Goal: Task Accomplishment & Management: Complete application form

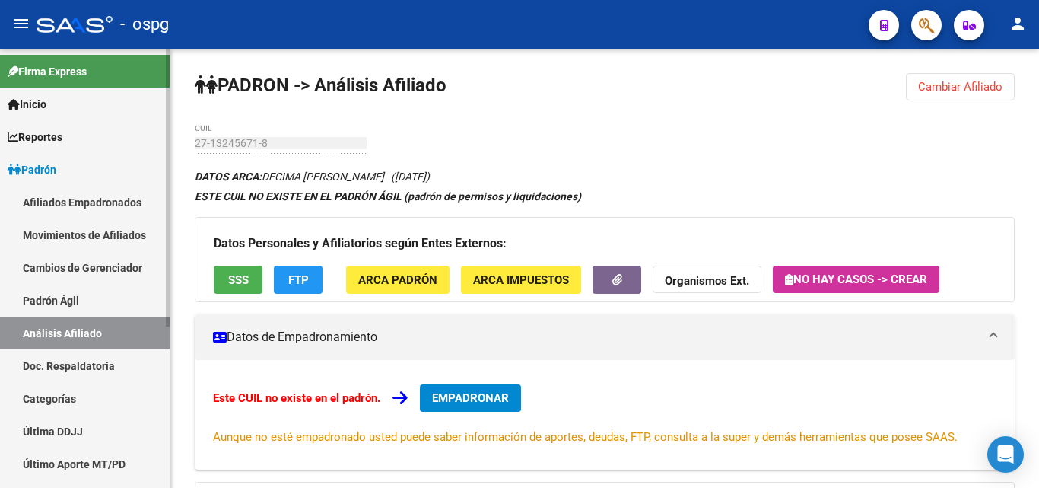
click at [98, 234] on link "Movimientos de Afiliados" at bounding box center [85, 234] width 170 height 33
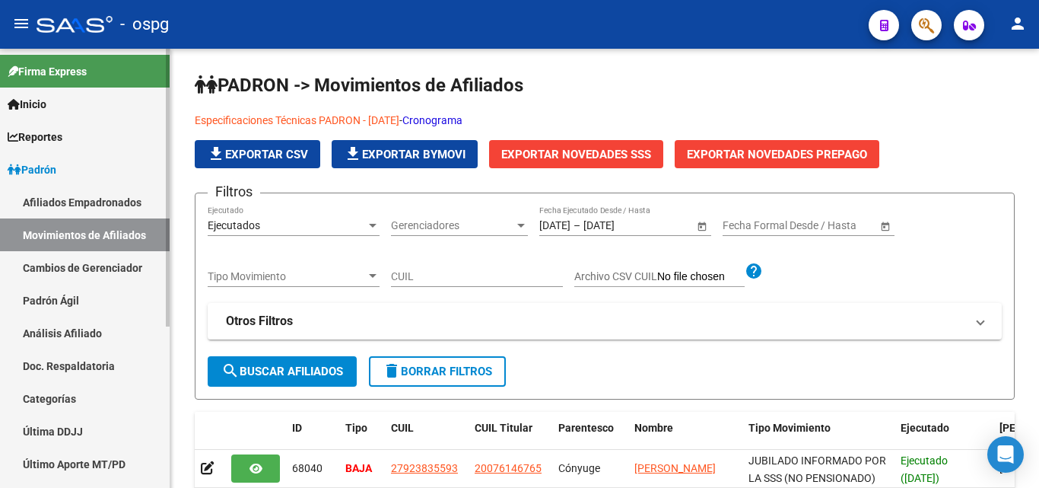
click at [52, 167] on span "Padrón" at bounding box center [32, 169] width 49 height 17
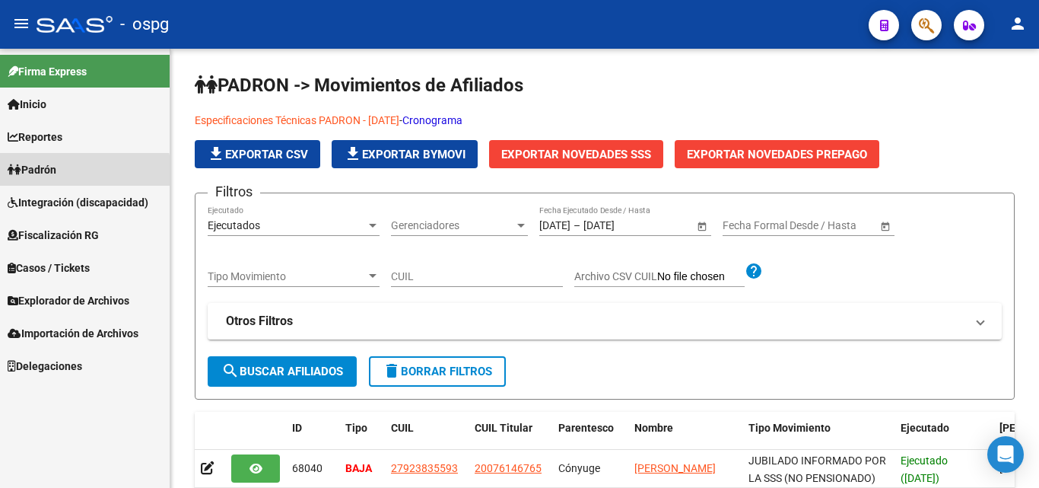
click at [56, 173] on span "Padrón" at bounding box center [32, 169] width 49 height 17
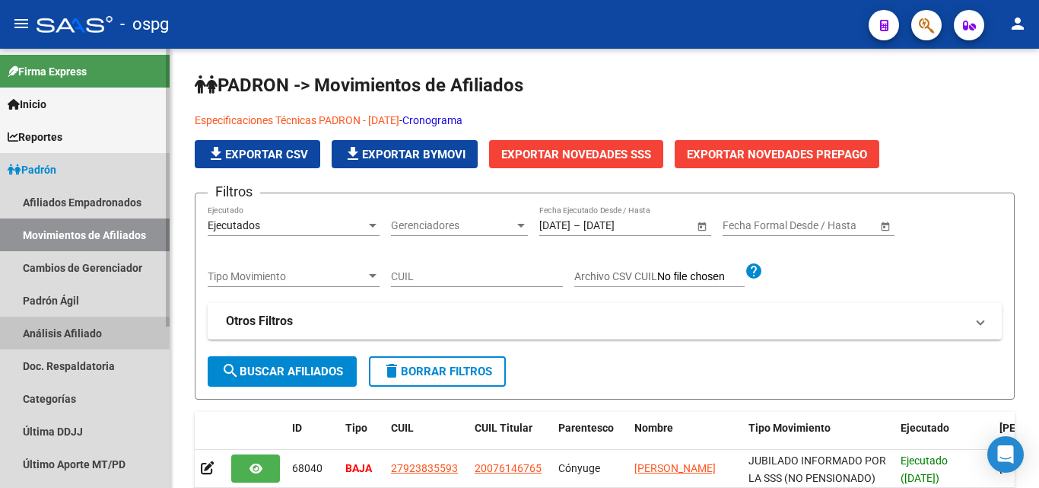
click at [56, 328] on link "Análisis Afiliado" at bounding box center [85, 332] width 170 height 33
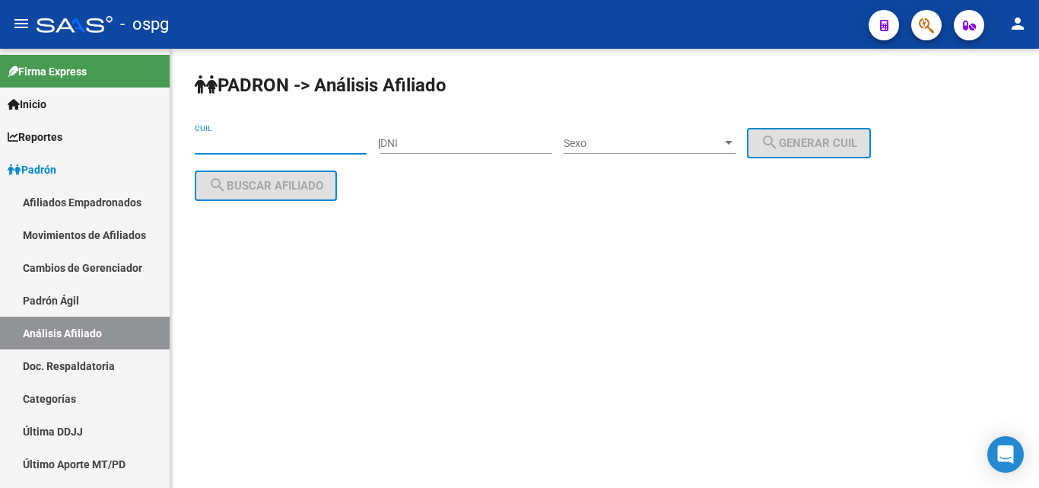
click at [211, 142] on input "CUIL" at bounding box center [281, 143] width 172 height 13
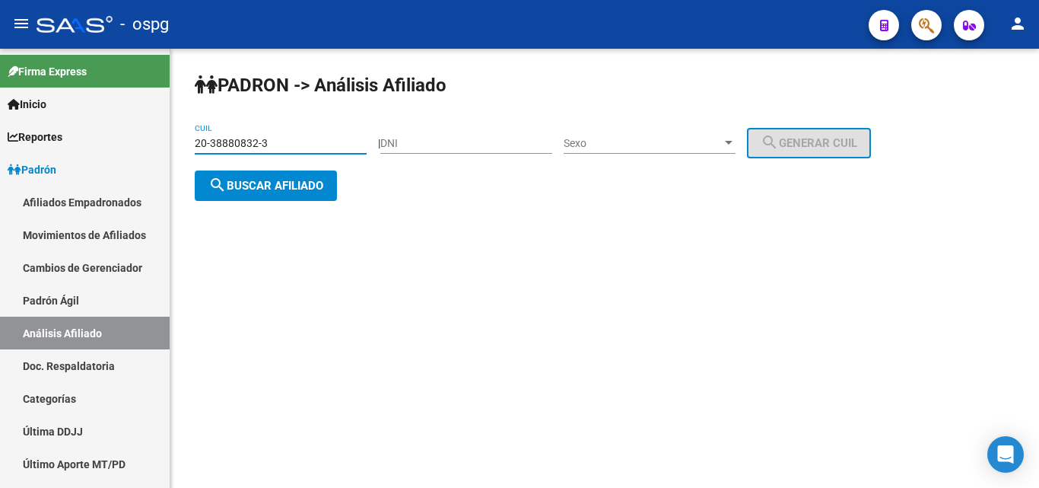
type input "20-38880832-3"
click at [240, 183] on span "search Buscar afiliado" at bounding box center [265, 186] width 115 height 14
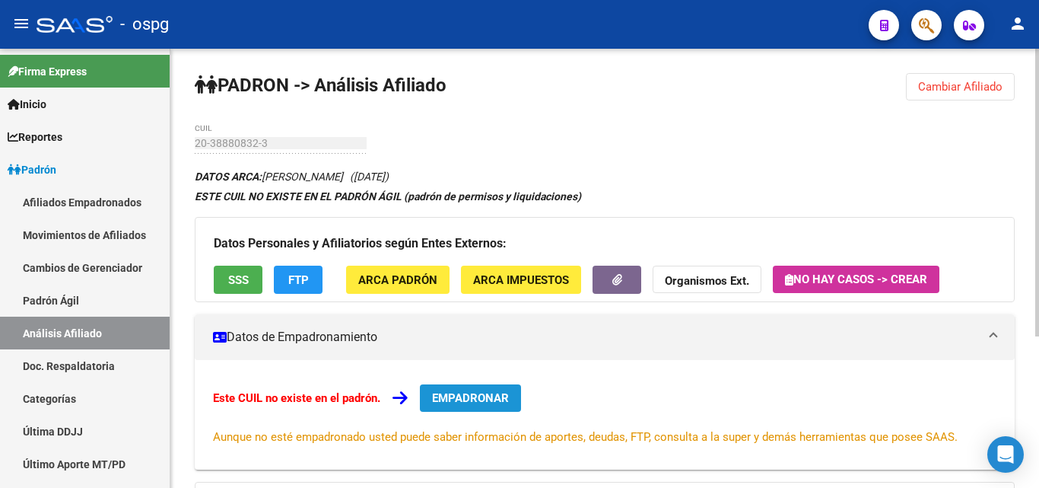
click at [498, 399] on span "EMPADRONAR" at bounding box center [470, 398] width 77 height 14
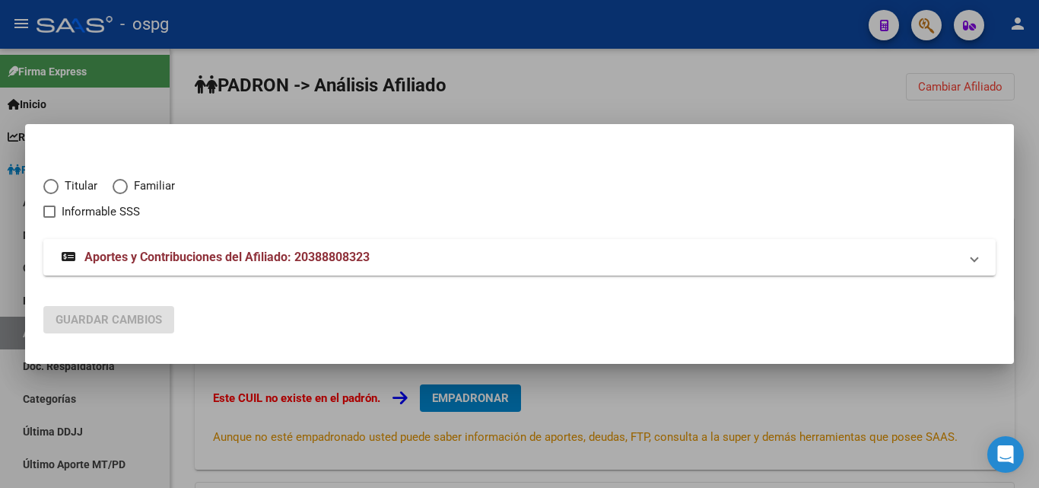
click at [47, 186] on span "Elija una opción" at bounding box center [50, 186] width 15 height 15
click at [47, 186] on input "Titular" at bounding box center [50, 186] width 15 height 15
radio input "true"
checkbox input "true"
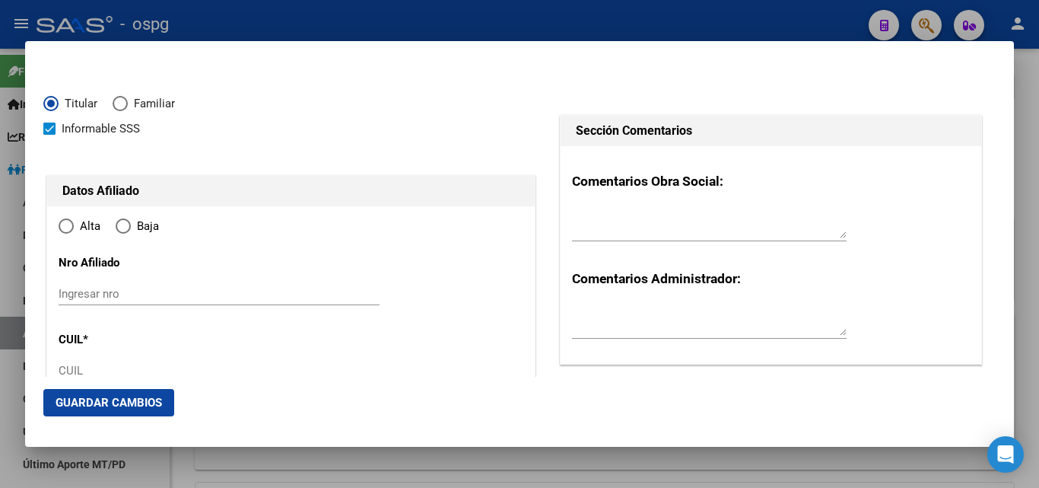
type input "20-38880832-3"
type input "38880832"
type input "[PERSON_NAME]"
type input "[DATE]"
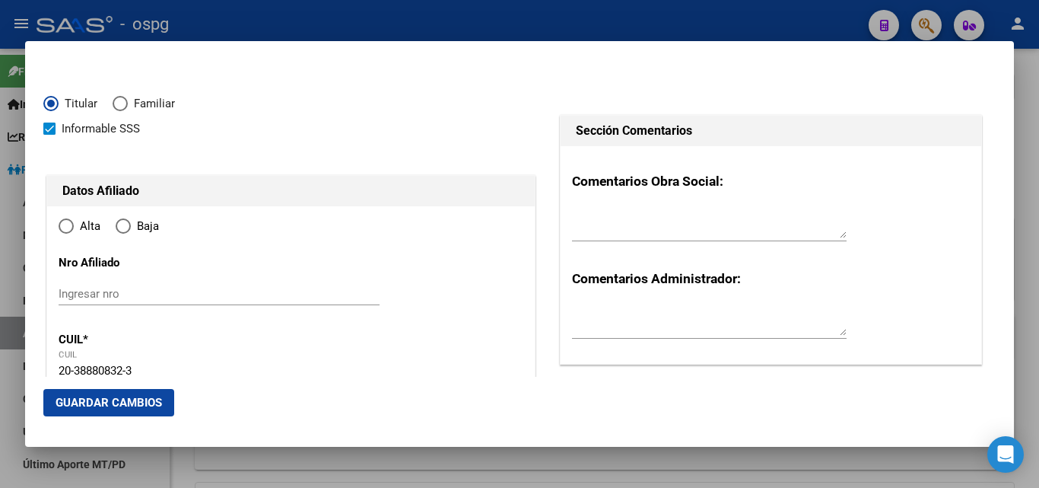
type input "[GEOGRAPHIC_DATA][PERSON_NAME]"
type input "1768"
type input "CUZCO"
type input "638"
radio input "true"
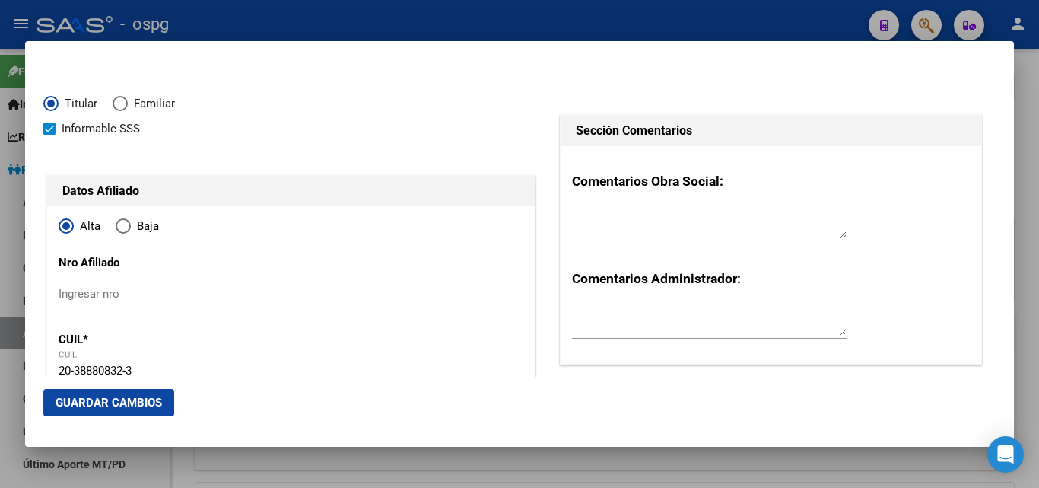
type input "[GEOGRAPHIC_DATA][PERSON_NAME]"
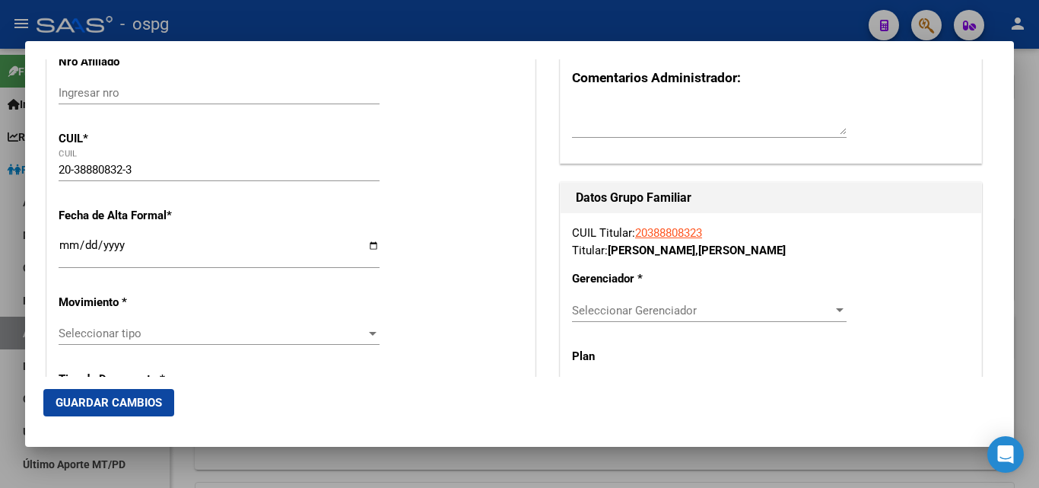
scroll to position [195, 0]
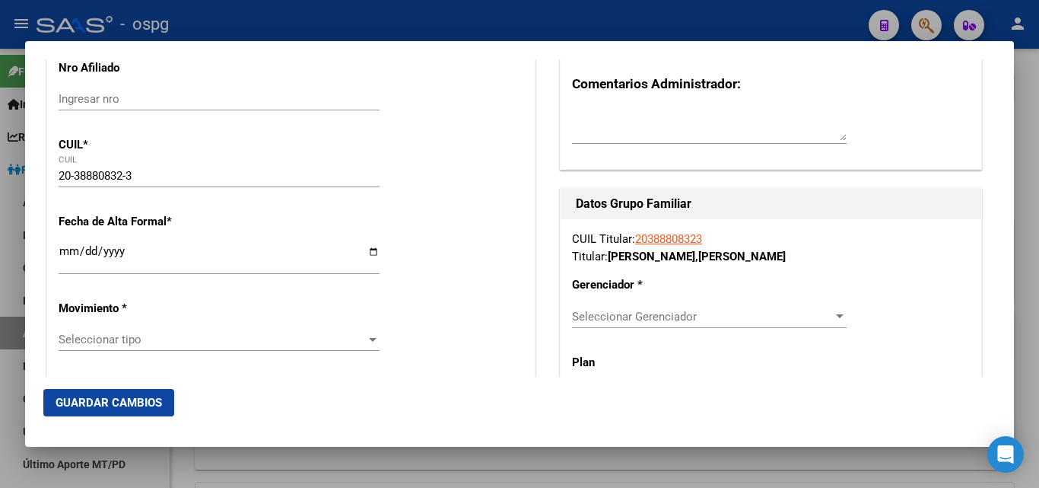
click at [64, 250] on input "Ingresar fecha" at bounding box center [219, 257] width 321 height 24
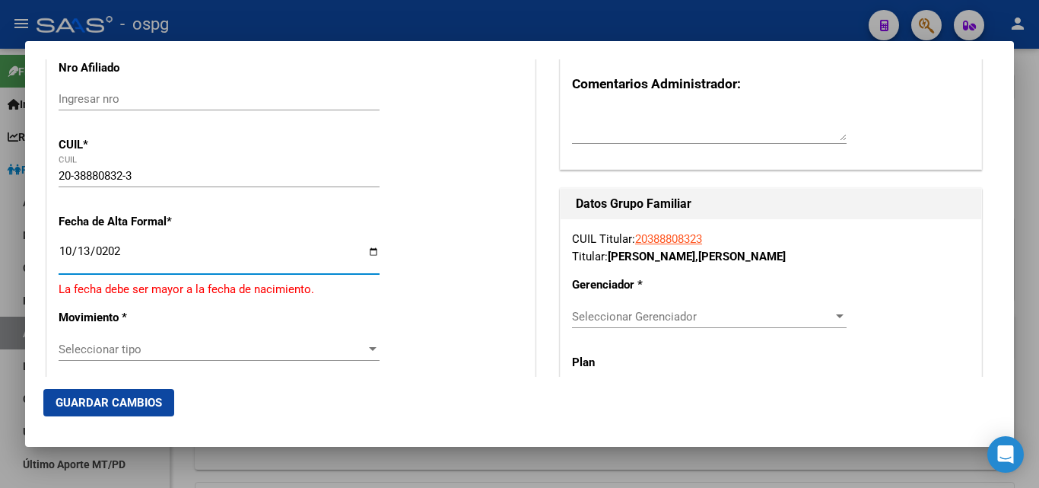
type input "[DATE]"
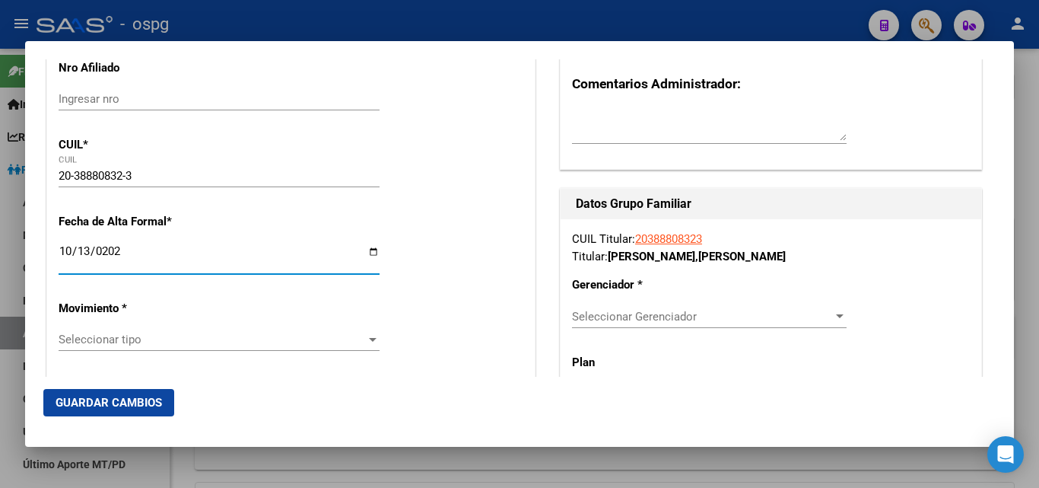
click at [371, 341] on div at bounding box center [373, 340] width 8 height 4
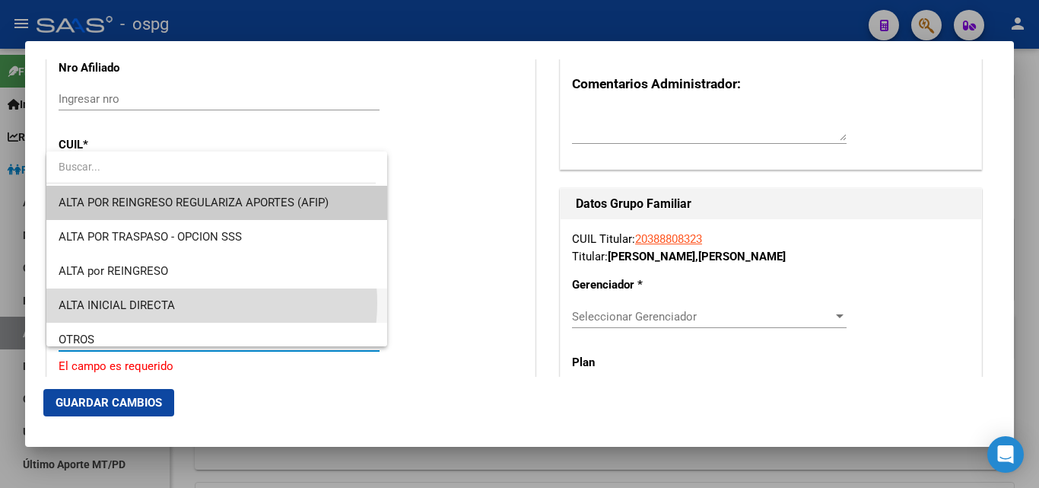
click at [196, 303] on span "ALTA INICIAL DIRECTA" at bounding box center [217, 305] width 316 height 34
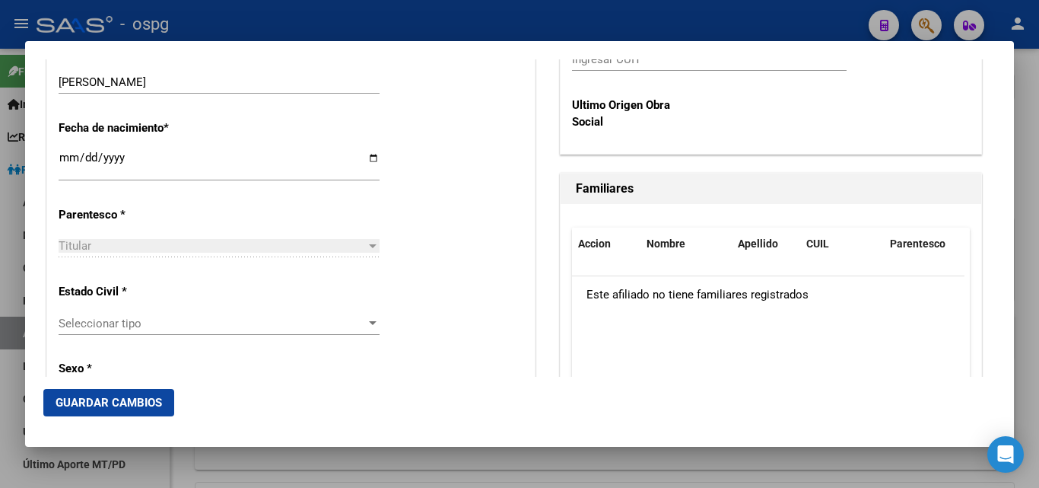
scroll to position [816, 0]
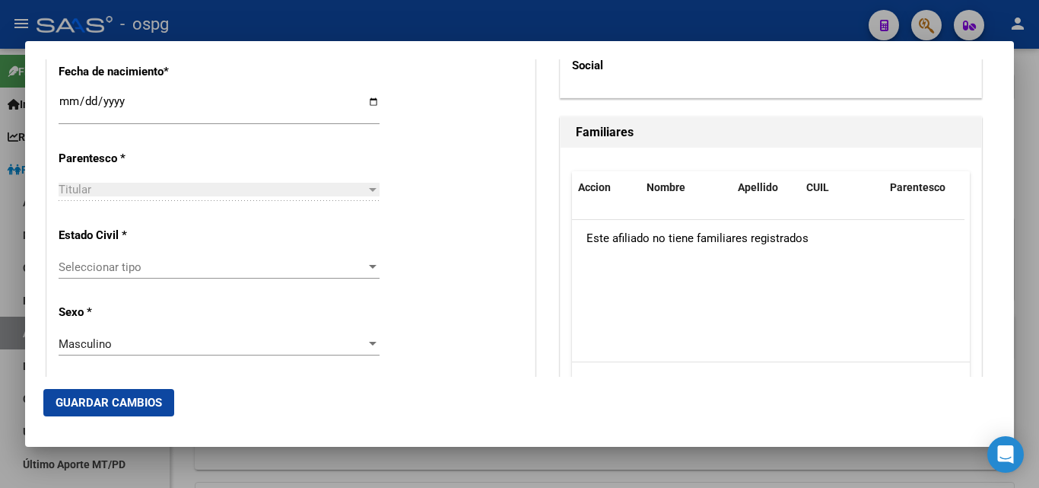
click at [369, 266] on div at bounding box center [373, 267] width 8 height 4
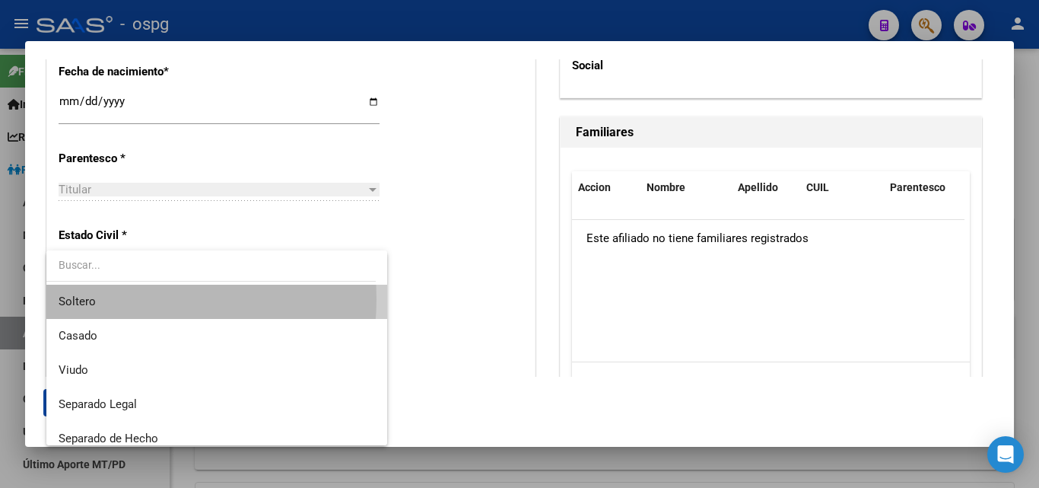
click at [110, 299] on span "Soltero" at bounding box center [217, 302] width 316 height 34
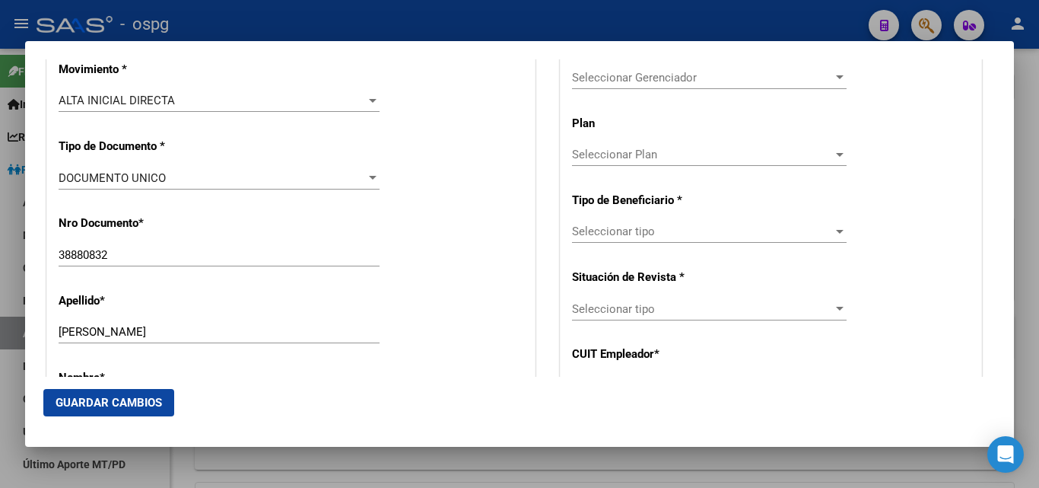
scroll to position [440, 0]
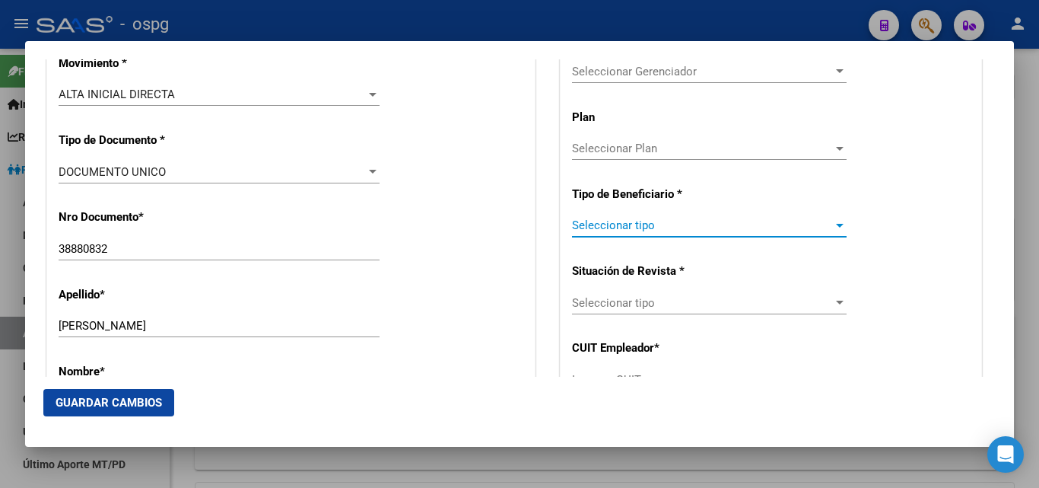
click at [835, 230] on div at bounding box center [840, 225] width 14 height 12
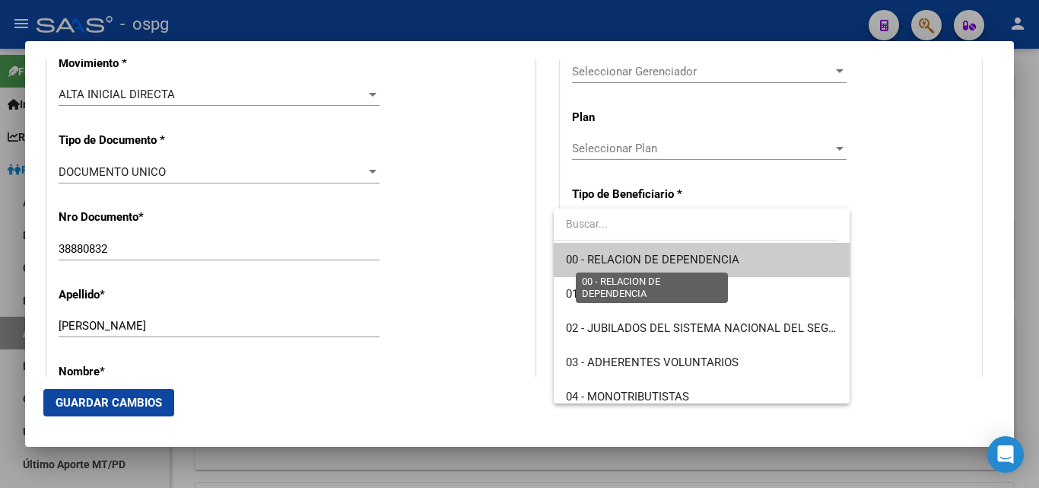
click at [704, 262] on span "00 - RELACION DE DEPENDENCIA" at bounding box center [652, 260] width 173 height 14
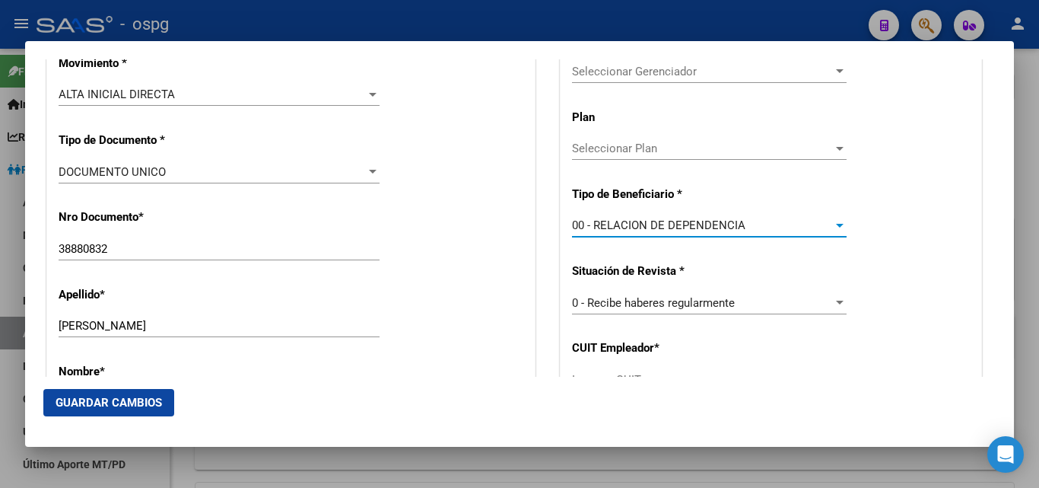
type input "30-71427757-6"
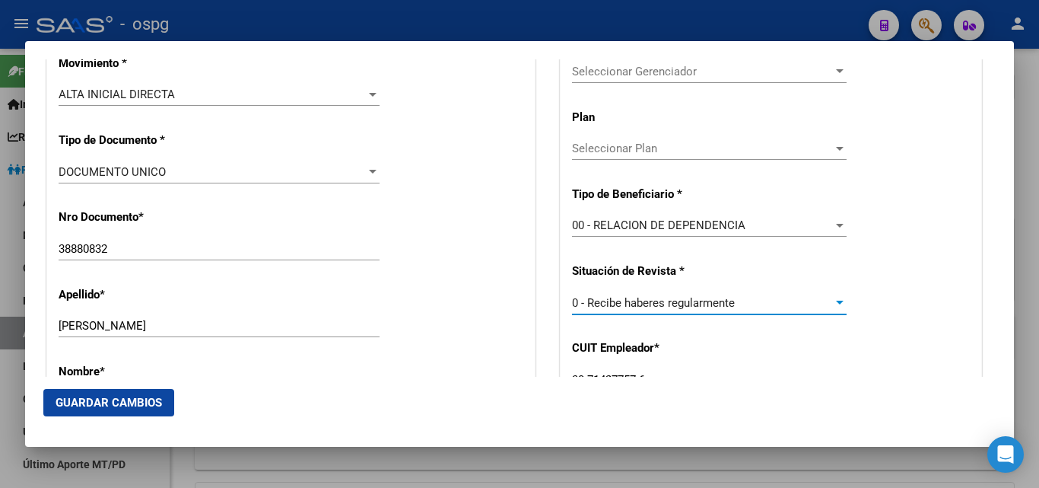
click at [836, 304] on div at bounding box center [840, 303] width 8 height 4
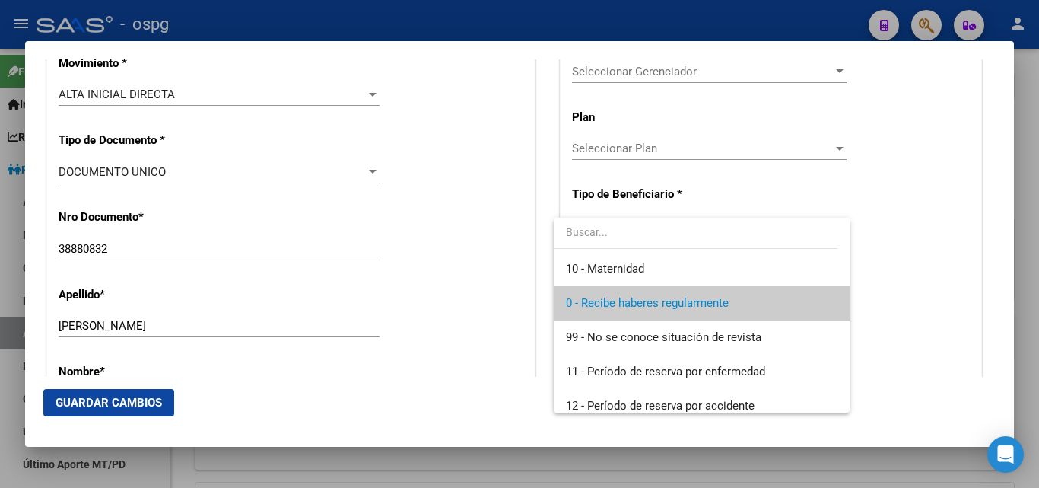
click at [829, 304] on mat-option "0 - Recibe haberes regularmente" at bounding box center [701, 303] width 295 height 34
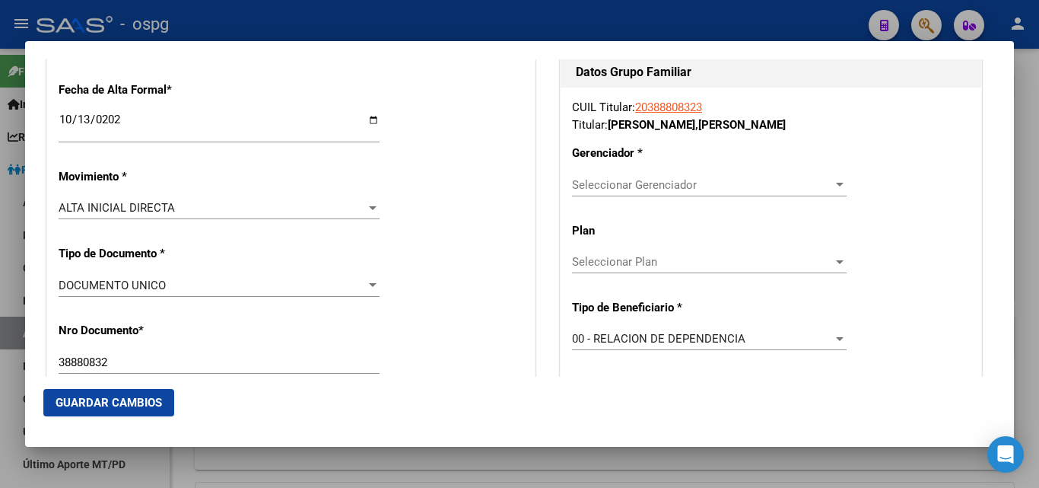
scroll to position [320, 0]
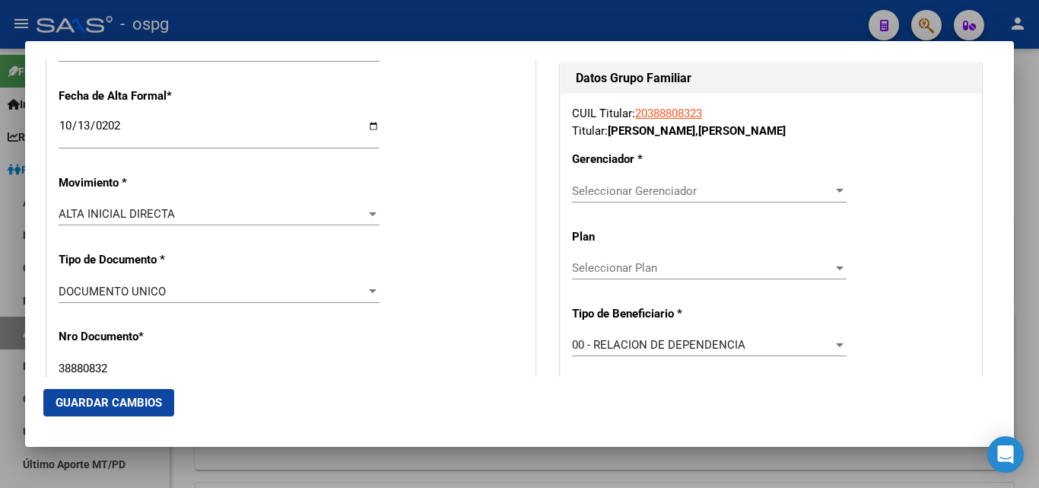
click at [836, 189] on div at bounding box center [840, 191] width 8 height 4
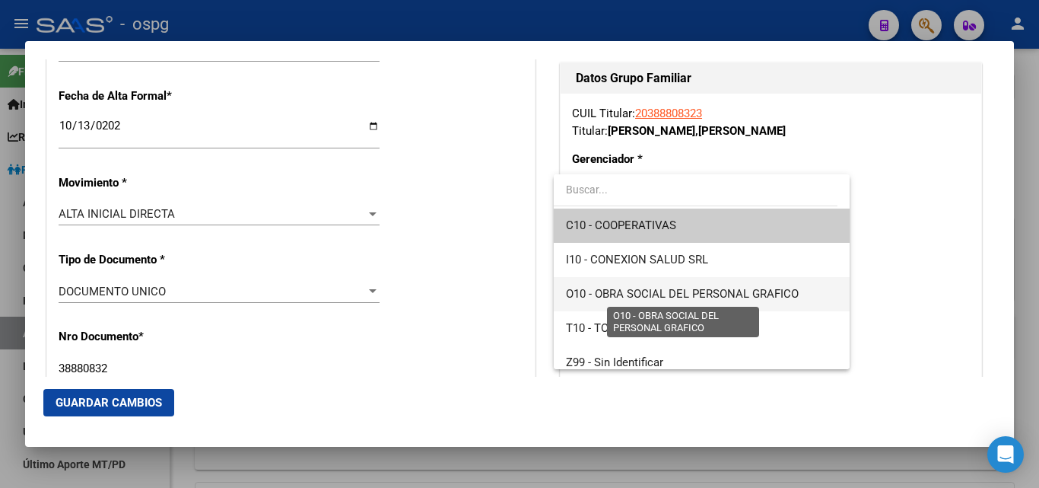
click at [723, 291] on span "O10 - OBRA SOCIAL DEL PERSONAL GRAFICO" at bounding box center [682, 294] width 233 height 14
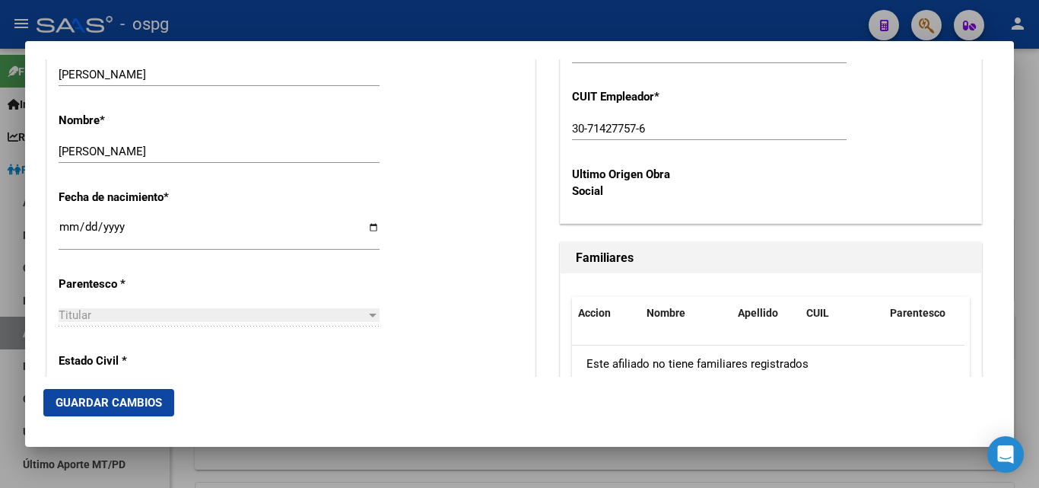
scroll to position [609, 0]
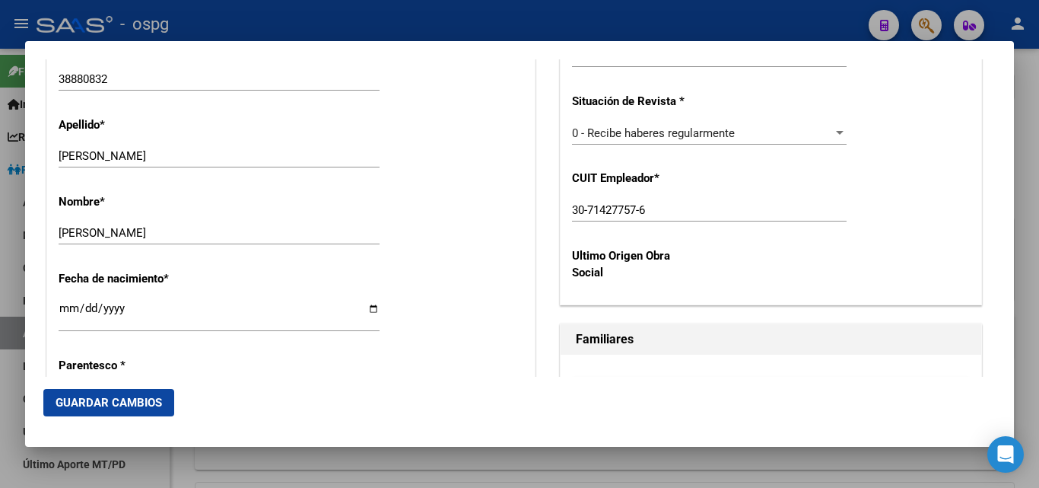
click at [148, 398] on span "Guardar Cambios" at bounding box center [109, 403] width 107 height 14
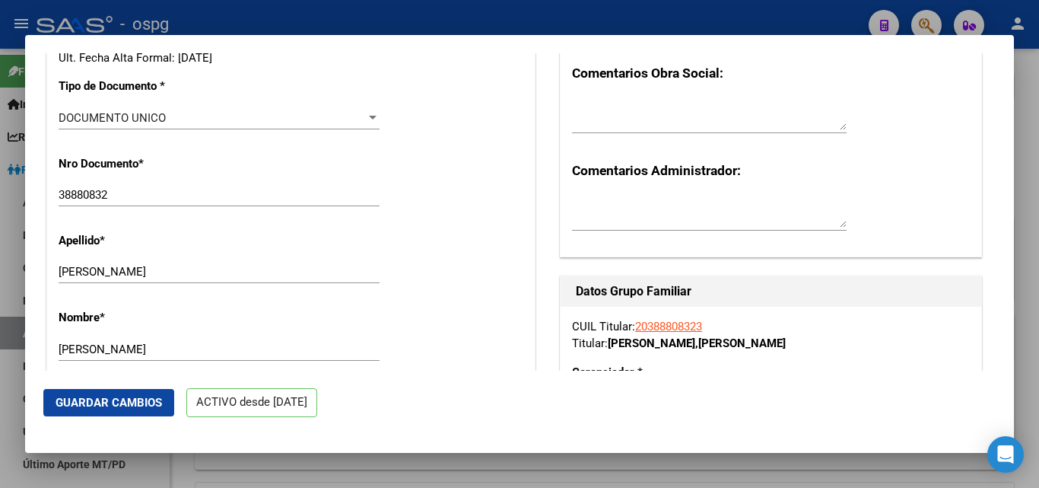
scroll to position [0, 0]
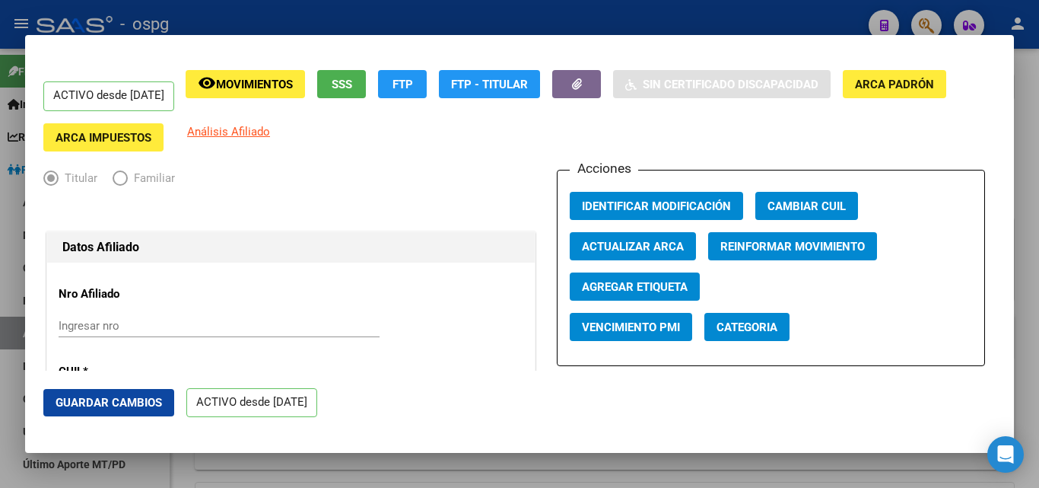
click at [1038, 91] on div at bounding box center [519, 244] width 1039 height 488
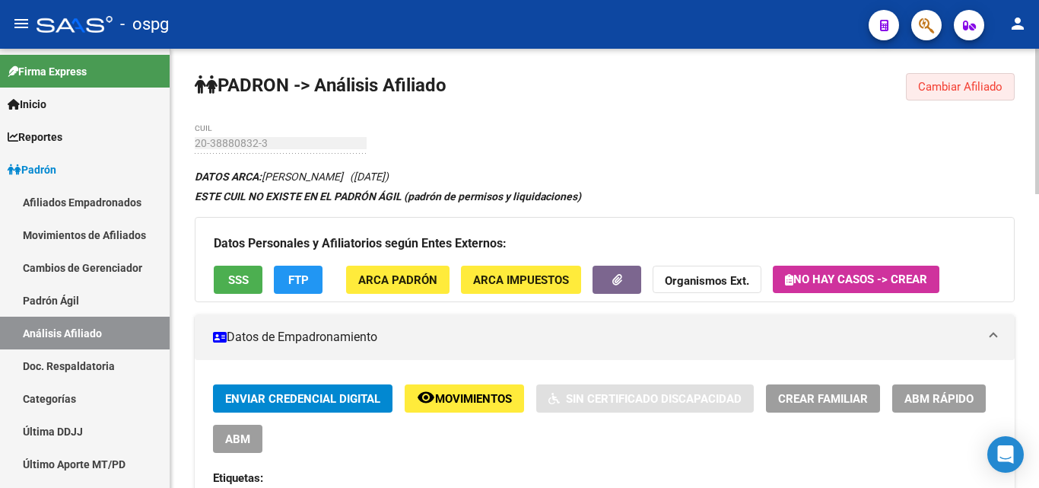
click at [944, 84] on span "Cambiar Afiliado" at bounding box center [960, 87] width 84 height 14
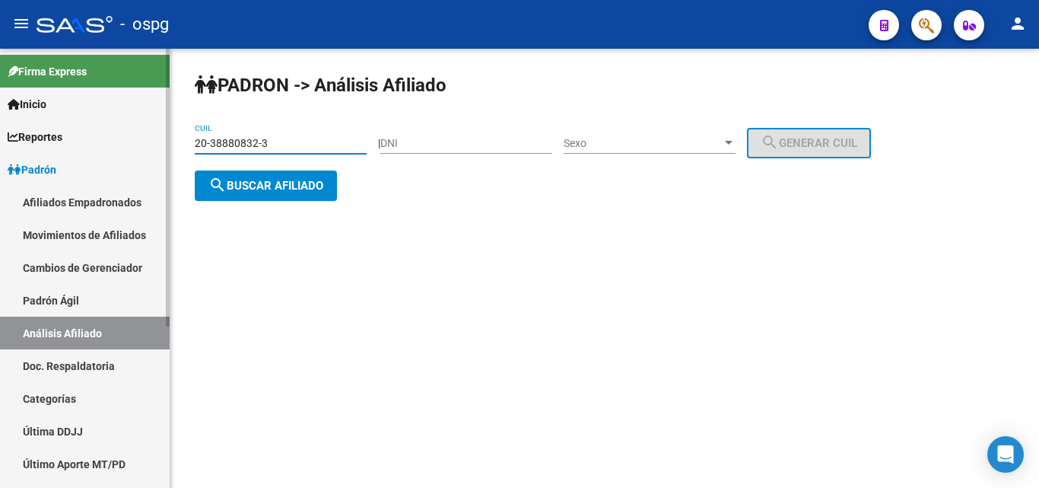
drag, startPoint x: 291, startPoint y: 147, endPoint x: 116, endPoint y: 147, distance: 175.0
click at [116, 147] on mat-sidenav-container "Firma Express Inicio Calendario SSS Instructivos Contacto OS Reportes Ingresos …" at bounding box center [519, 268] width 1039 height 439
type input "20-29002744-7"
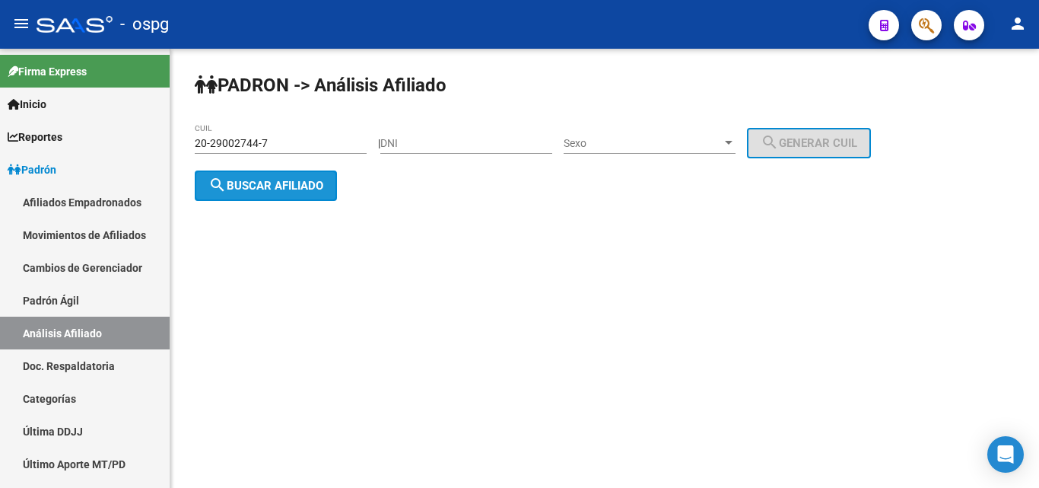
click at [281, 176] on button "search Buscar afiliado" at bounding box center [266, 185] width 142 height 30
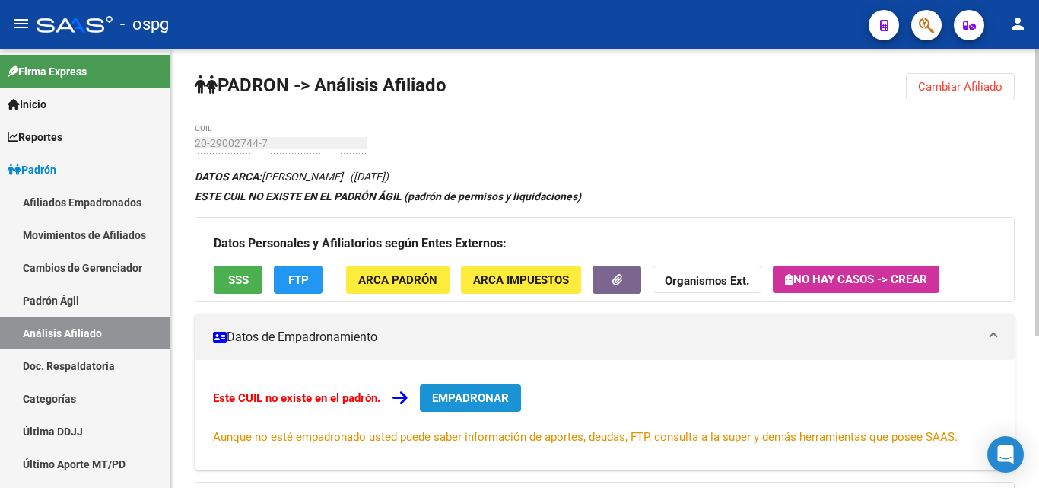
click at [470, 396] on span "EMPADRONAR" at bounding box center [470, 398] width 77 height 14
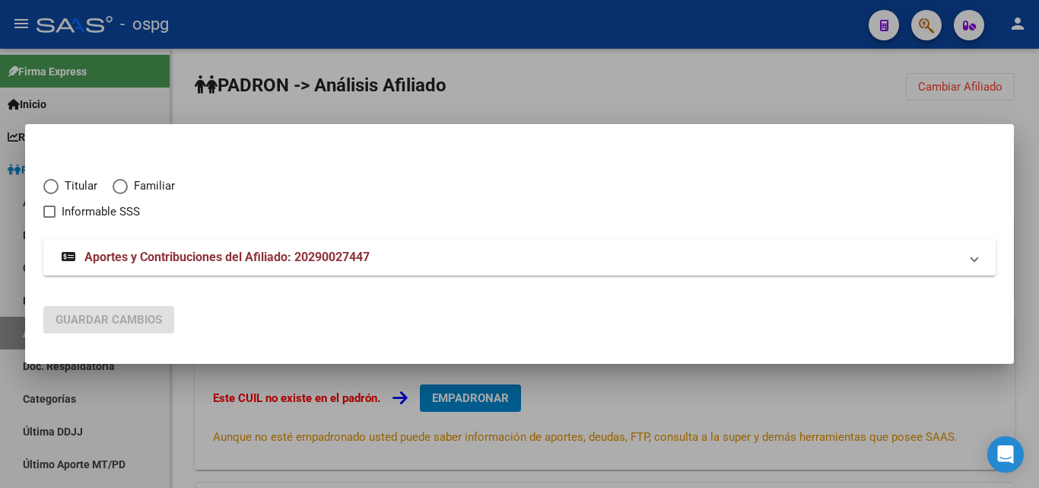
click at [46, 188] on span "Elija una opción" at bounding box center [50, 186] width 15 height 15
click at [46, 188] on input "Titular" at bounding box center [50, 186] width 15 height 15
radio input "true"
checkbox input "true"
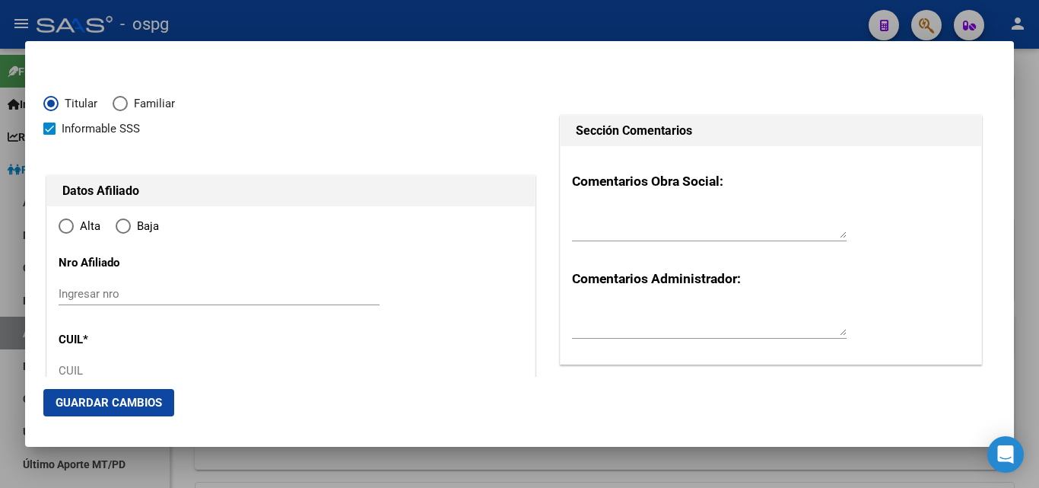
type input "20-29002744-7"
type input "29002744"
type input "ROMAN"
type input "[PERSON_NAME]"
type input "[DATE]"
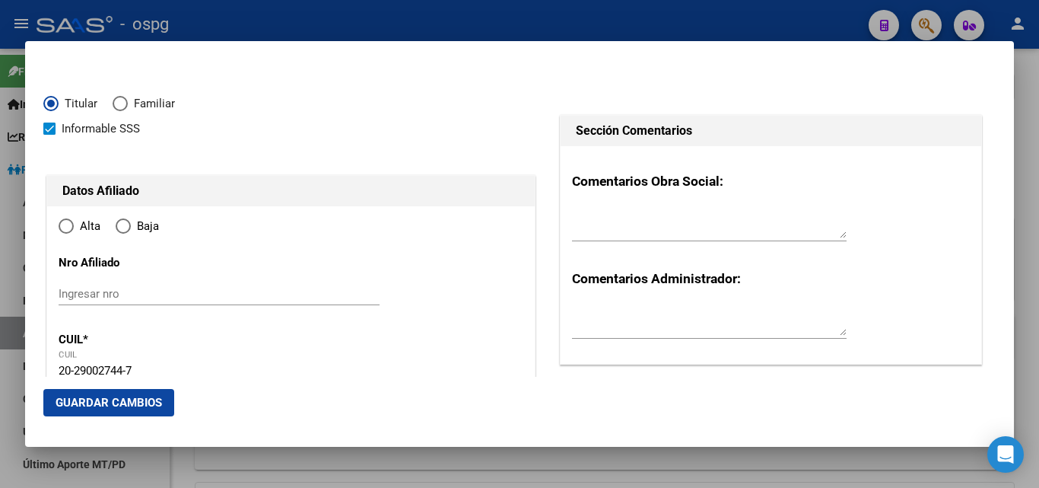
type input "[PERSON_NAME]"
type input "1757"
type input "[PERSON_NAME]"
type input "3970"
radio input "true"
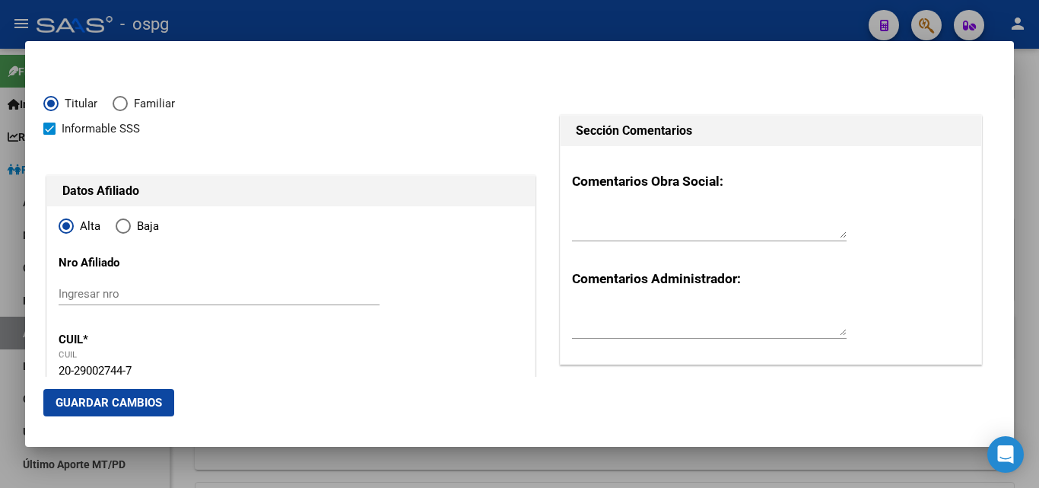
type input "[PERSON_NAME]"
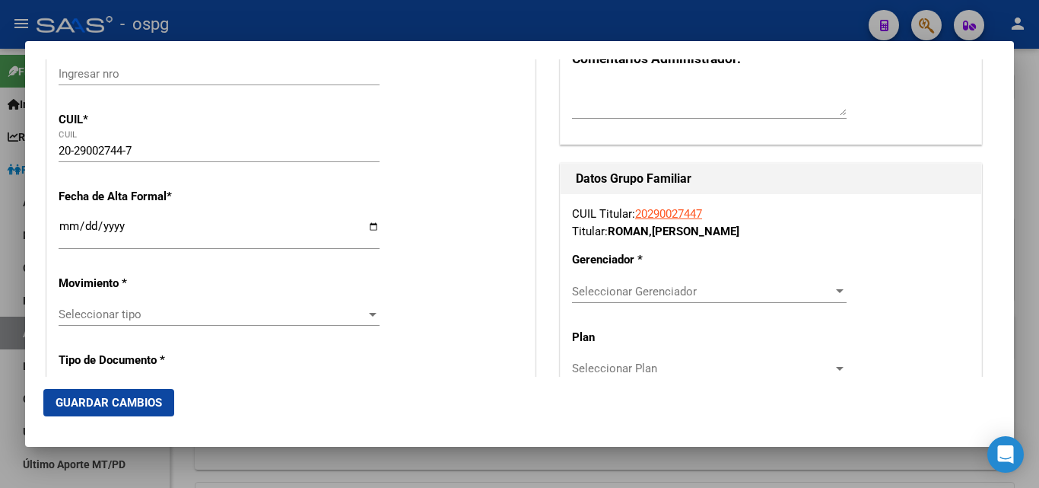
scroll to position [226, 0]
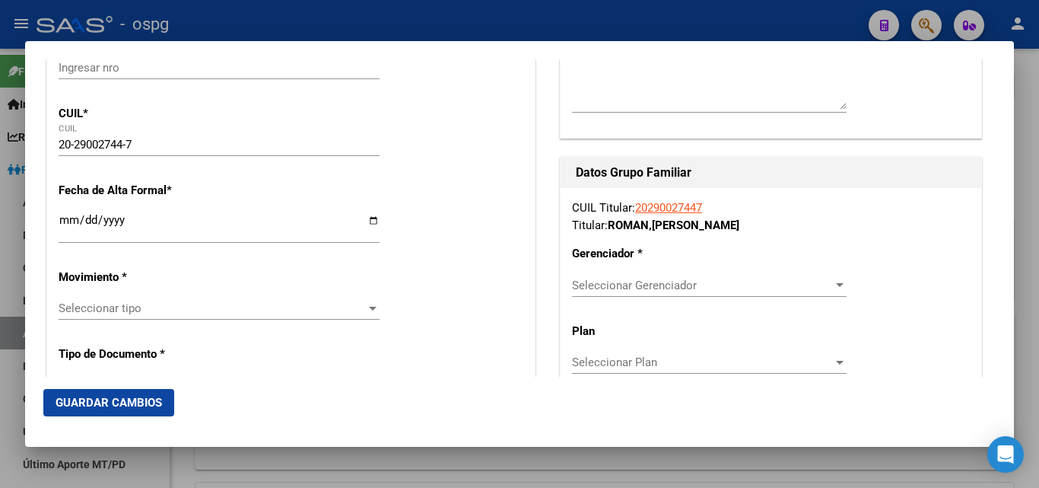
click at [65, 218] on input "Ingresar fecha" at bounding box center [219, 226] width 321 height 24
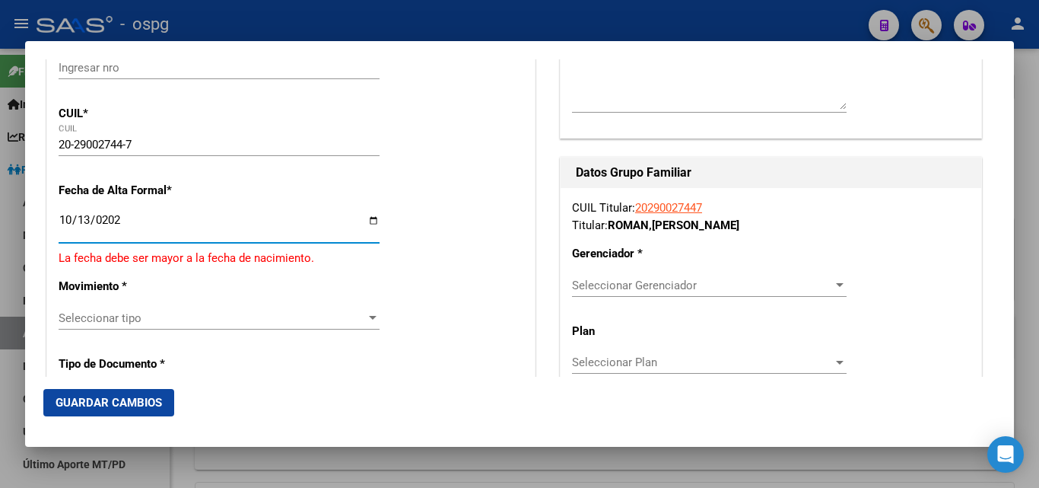
type input "[DATE]"
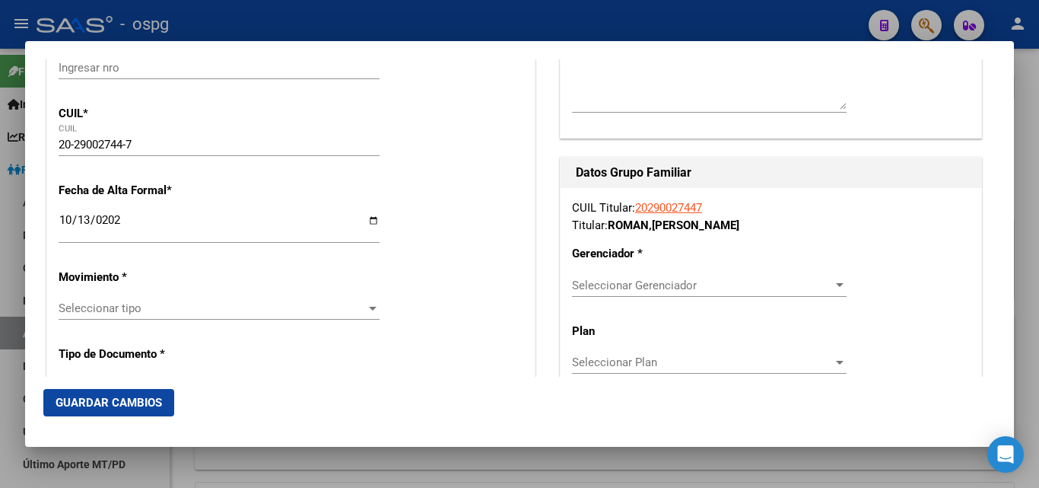
click at [376, 302] on app-drop-down-list "Movimiento * Seleccionar tipo Seleccionar tipo" at bounding box center [225, 293] width 333 height 46
click at [369, 310] on div at bounding box center [373, 309] width 8 height 4
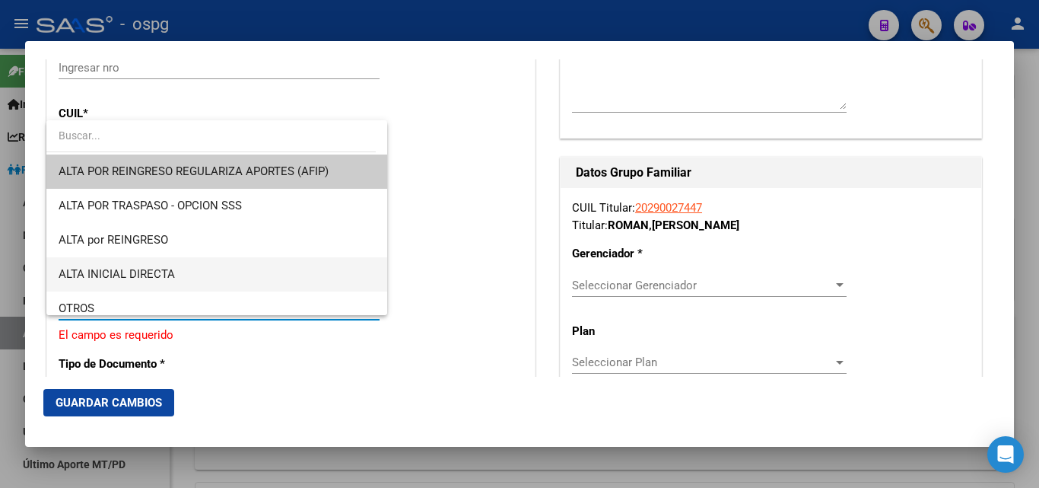
click at [132, 267] on span "ALTA INICIAL DIRECTA" at bounding box center [117, 274] width 116 height 14
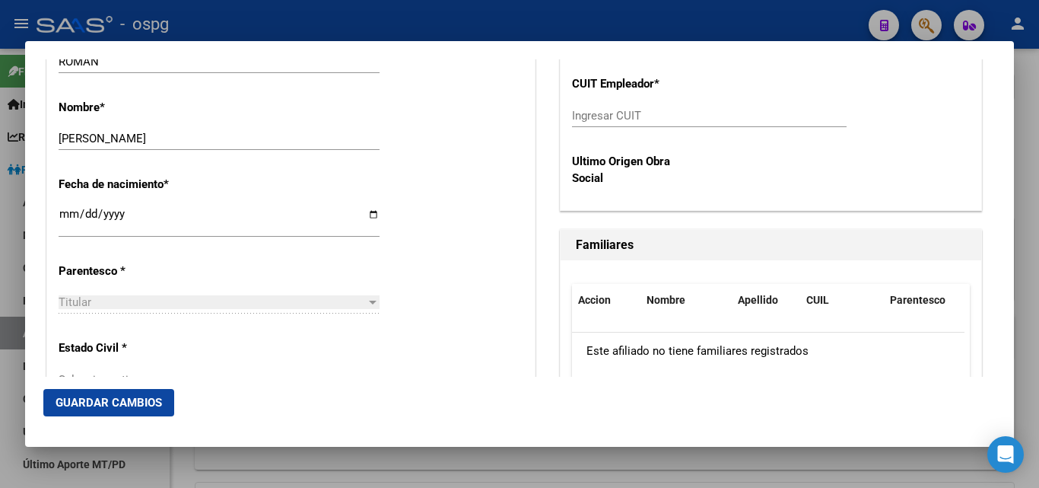
scroll to position [773, 0]
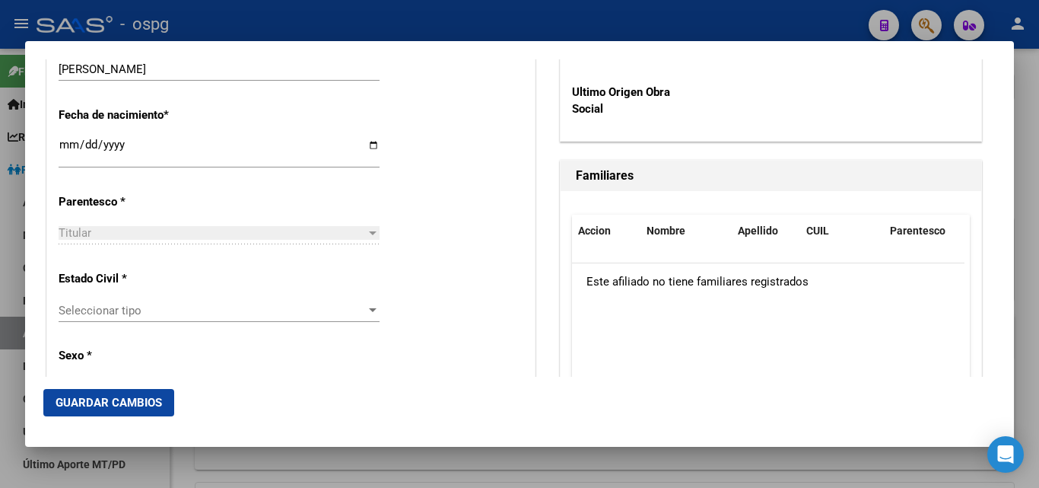
click at [370, 311] on div at bounding box center [373, 310] width 8 height 4
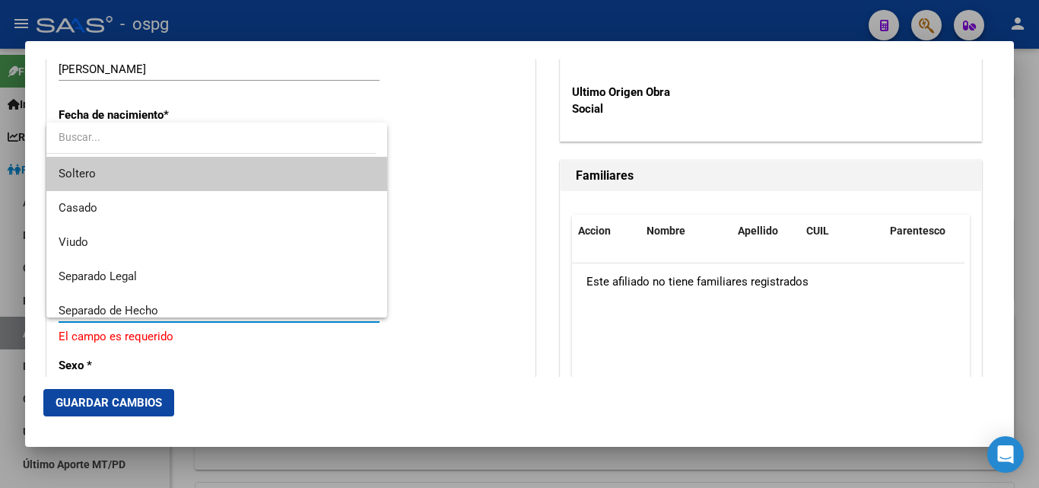
click at [100, 172] on span "Soltero" at bounding box center [217, 174] width 316 height 34
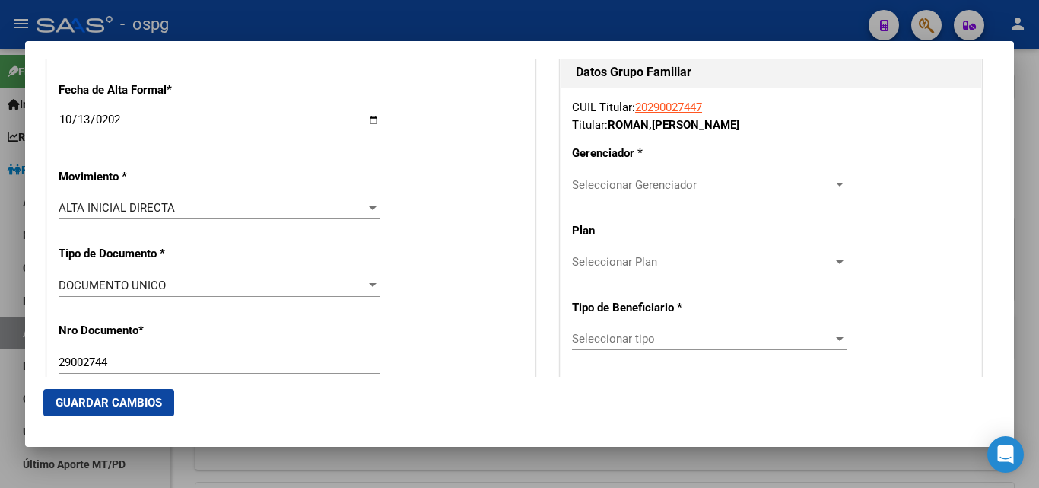
scroll to position [314, 0]
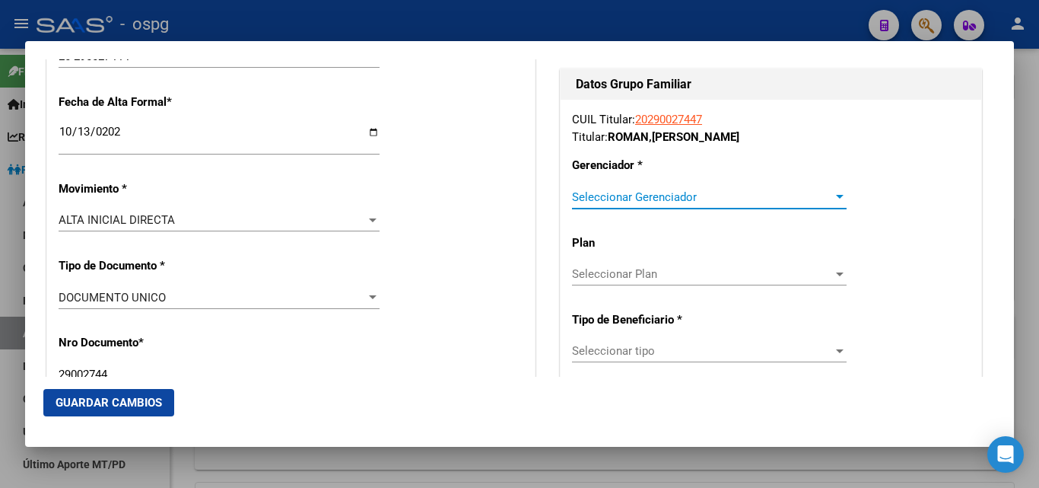
click at [833, 200] on div at bounding box center [840, 197] width 14 height 12
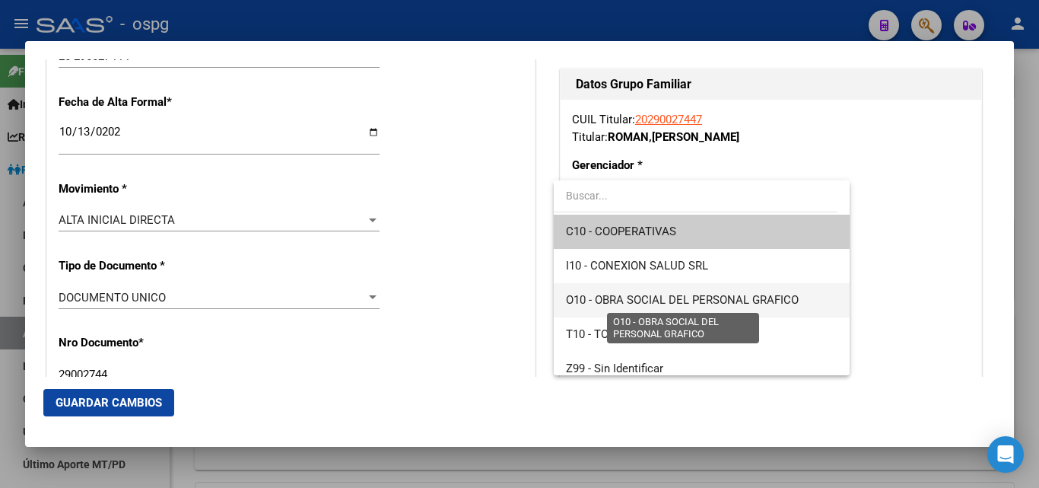
click at [724, 299] on span "O10 - OBRA SOCIAL DEL PERSONAL GRAFICO" at bounding box center [682, 300] width 233 height 14
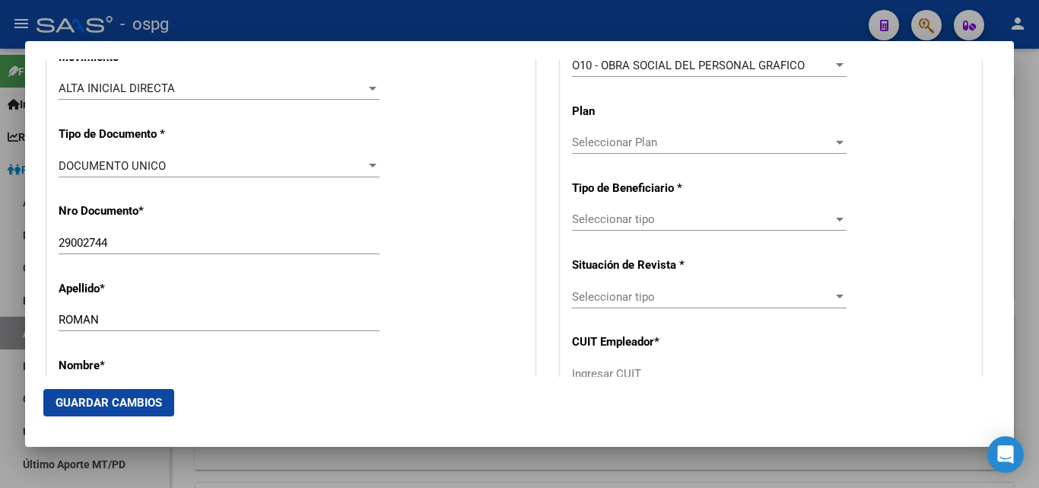
scroll to position [452, 0]
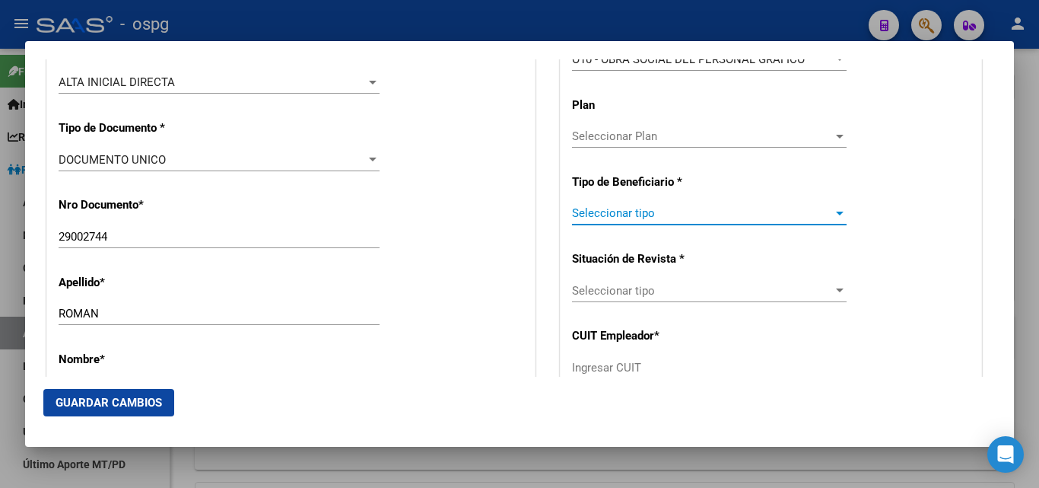
click at [833, 218] on div at bounding box center [840, 213] width 14 height 12
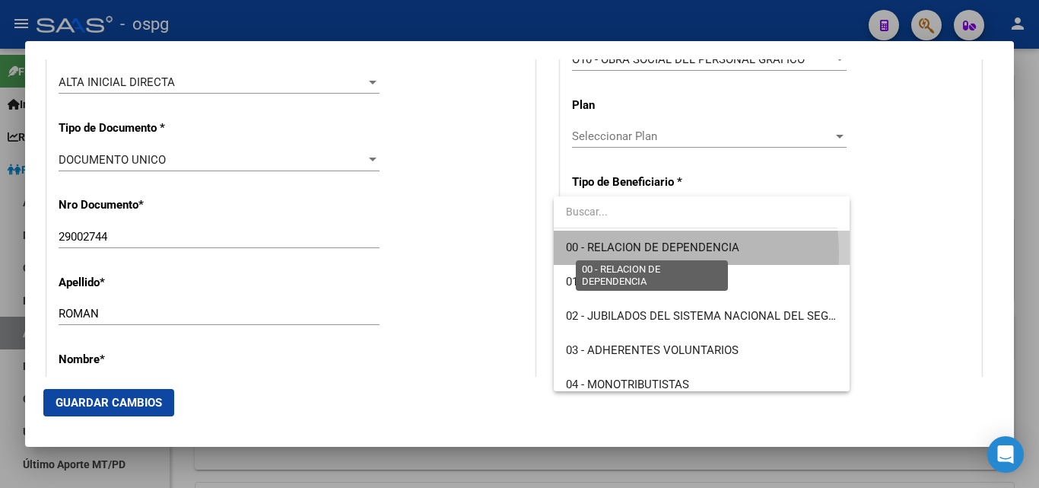
click at [657, 253] on span "00 - RELACION DE DEPENDENCIA" at bounding box center [652, 247] width 173 height 14
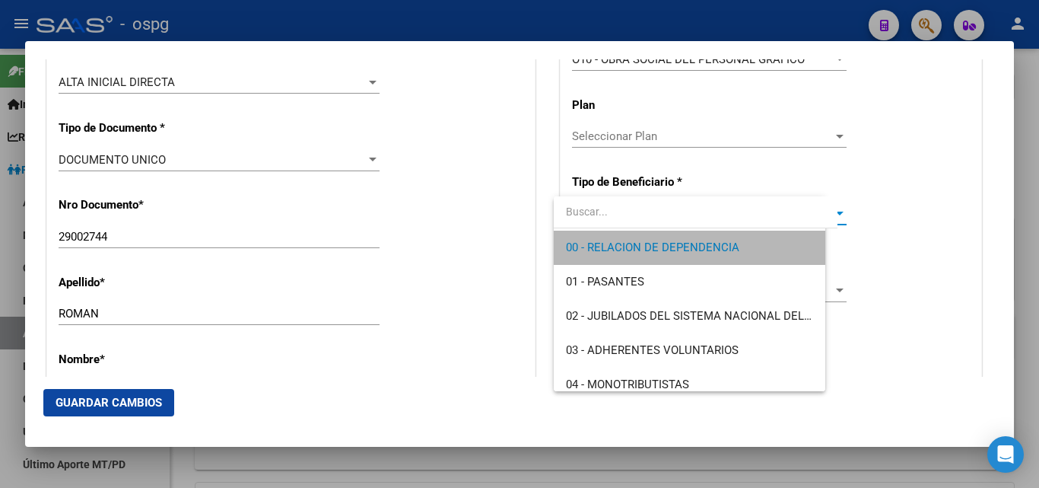
type input "30-71427757-6"
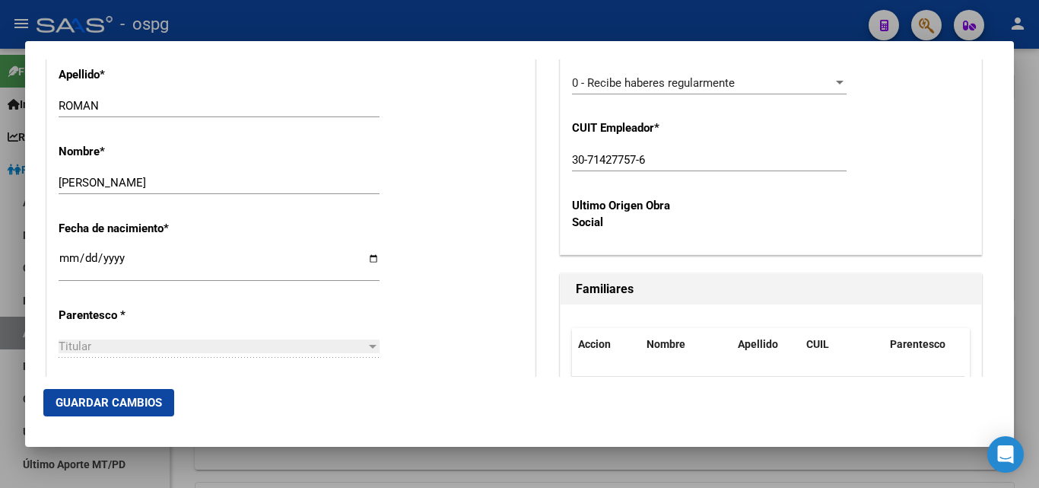
scroll to position [729, 0]
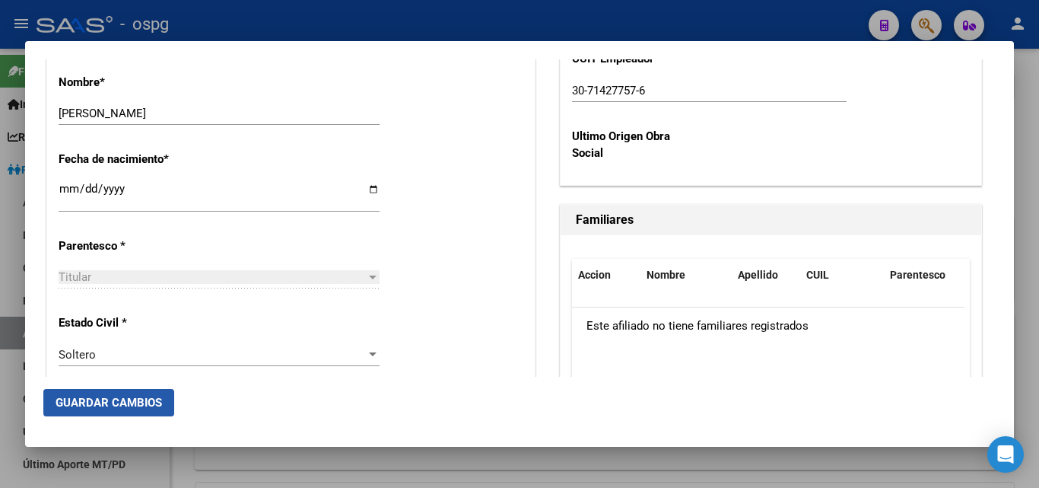
click at [112, 402] on span "Guardar Cambios" at bounding box center [109, 403] width 107 height 14
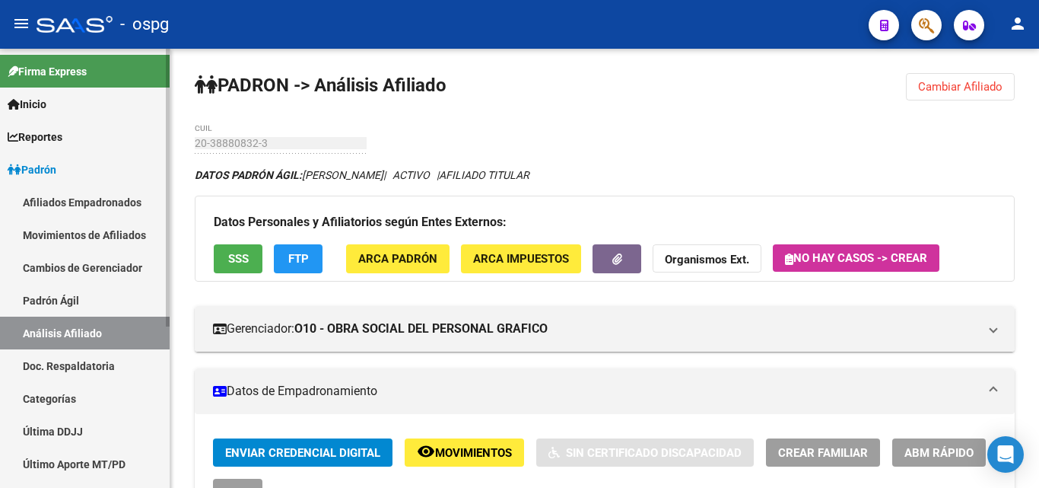
click at [52, 170] on span "Padrón" at bounding box center [32, 169] width 49 height 17
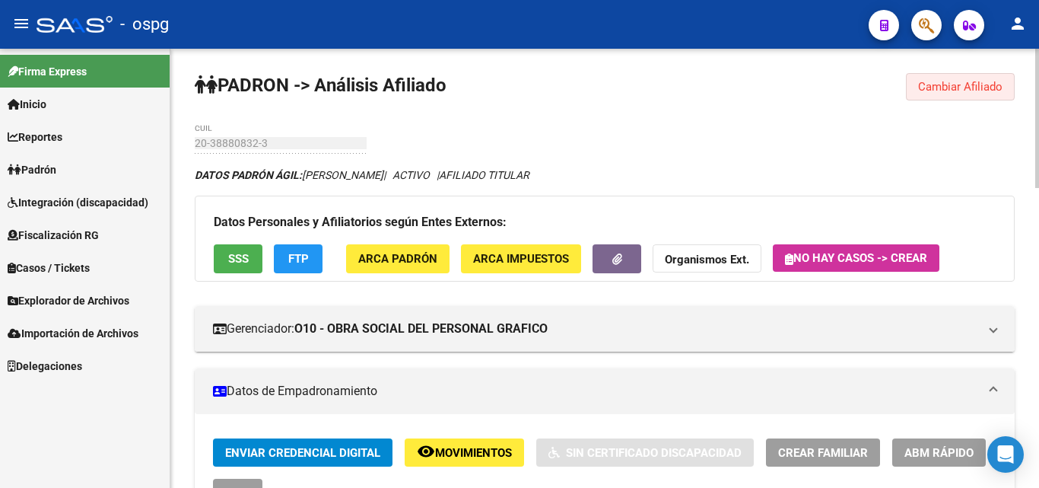
click at [930, 92] on span "Cambiar Afiliado" at bounding box center [960, 87] width 84 height 14
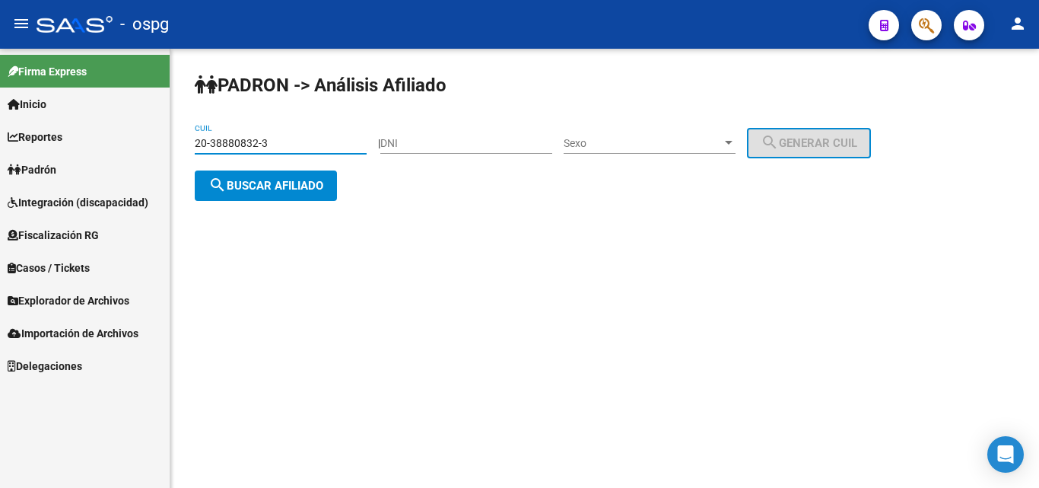
drag, startPoint x: 294, startPoint y: 148, endPoint x: 168, endPoint y: 143, distance: 125.6
click at [168, 143] on mat-sidenav-container "Firma Express Inicio Calendario SSS Instructivos Contacto OS Reportes Ingresos …" at bounding box center [519, 268] width 1039 height 439
type input "20-29002744-7"
click at [283, 180] on span "search Buscar afiliado" at bounding box center [265, 186] width 115 height 14
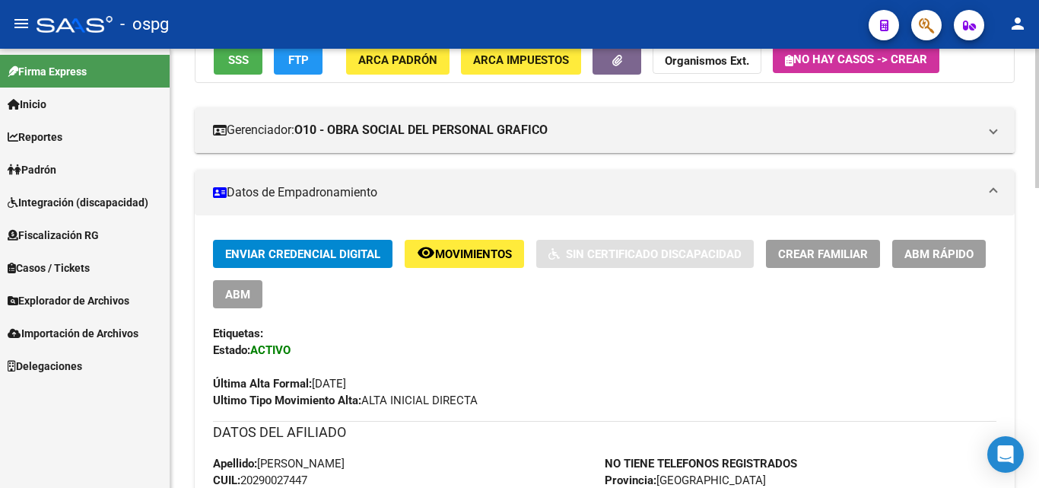
scroll to position [161, 0]
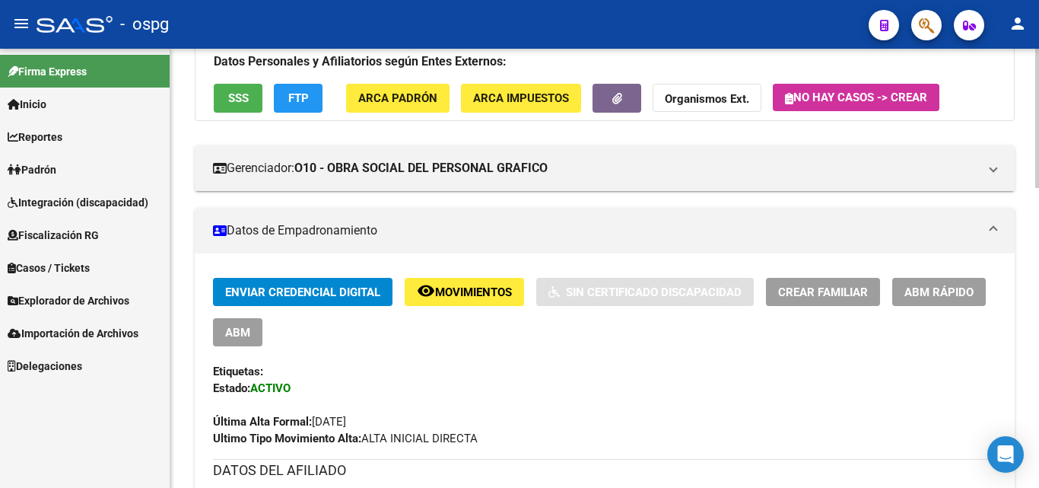
click at [1038, 208] on div at bounding box center [1037, 169] width 4 height 139
click at [822, 294] on span "Crear Familiar" at bounding box center [823, 292] width 90 height 14
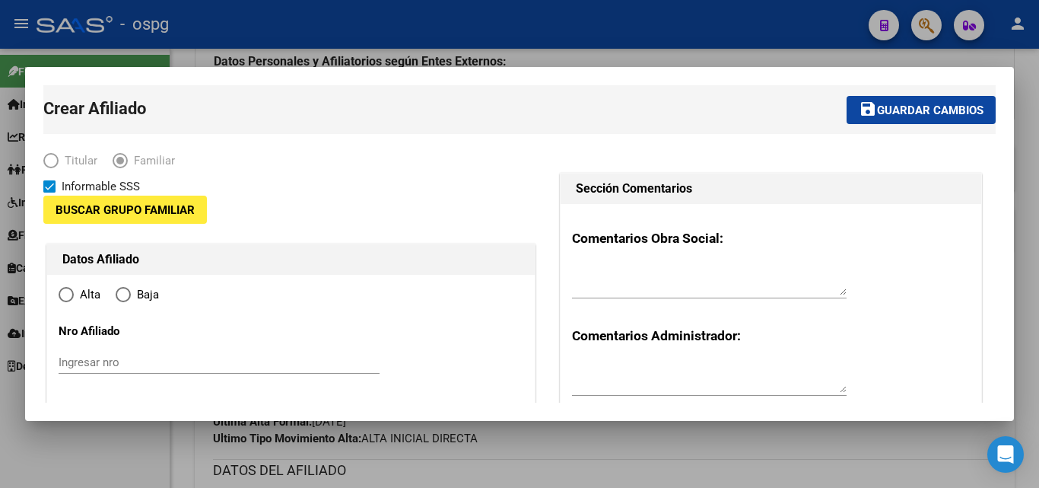
type input "30-71427757-6"
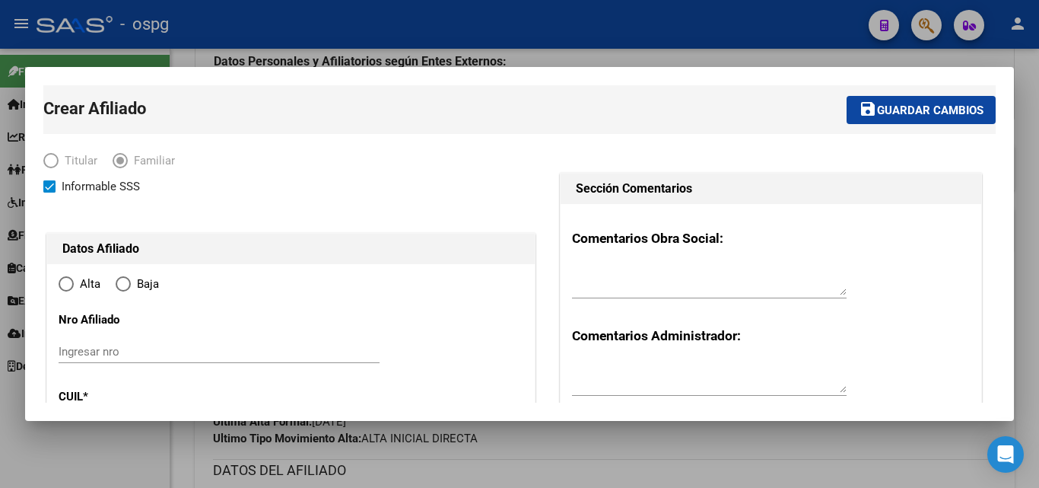
radio input "true"
type input "[PERSON_NAME]"
type input "1757"
type input "[PERSON_NAME]"
type input "3970"
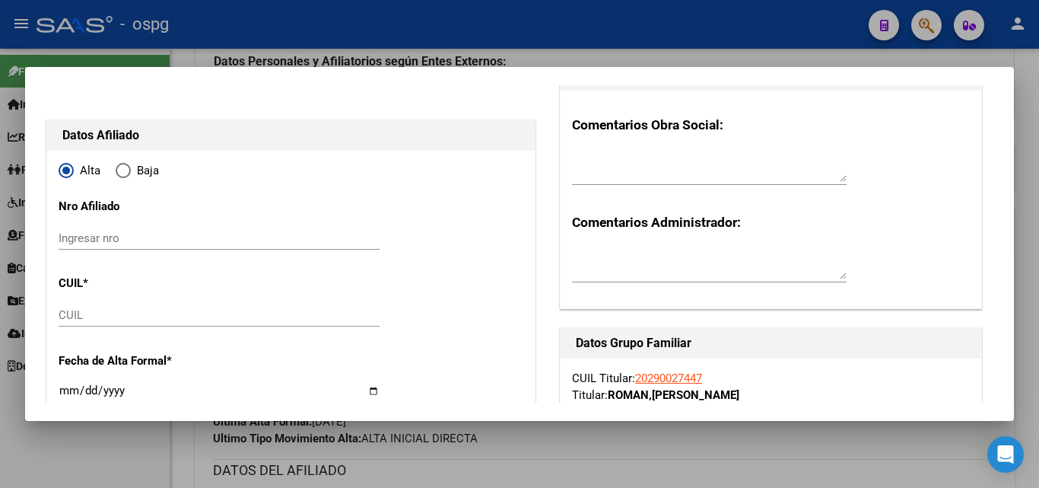
scroll to position [151, 0]
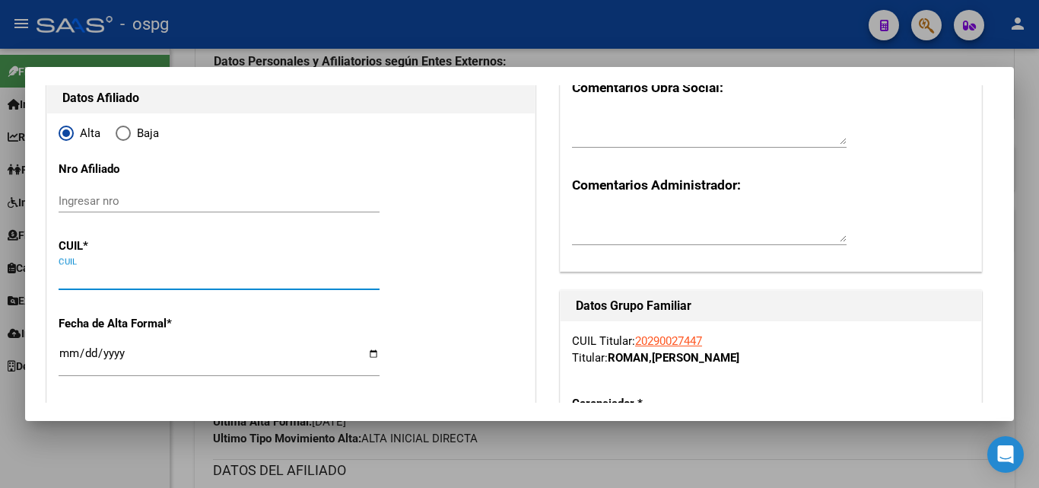
click at [72, 277] on input "CUIL" at bounding box center [219, 278] width 321 height 14
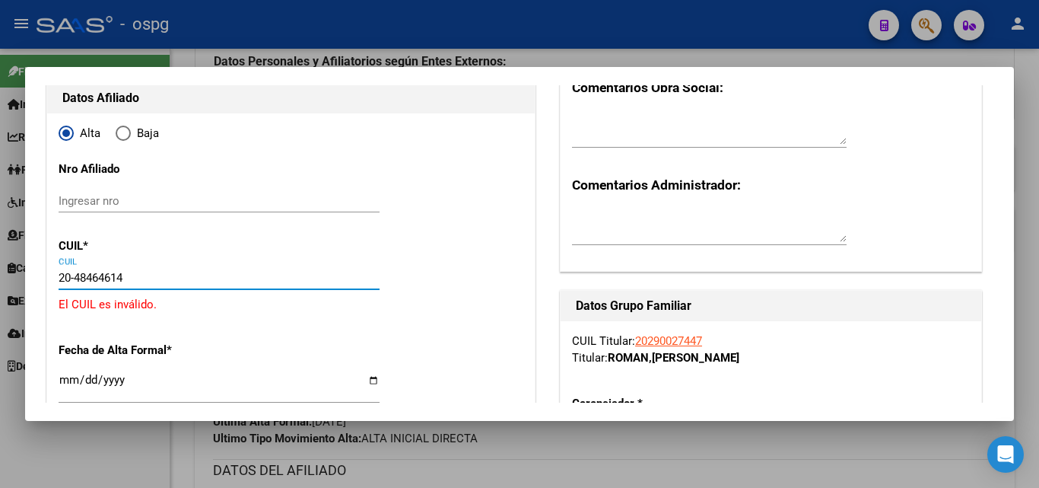
type input "20-48464614-8"
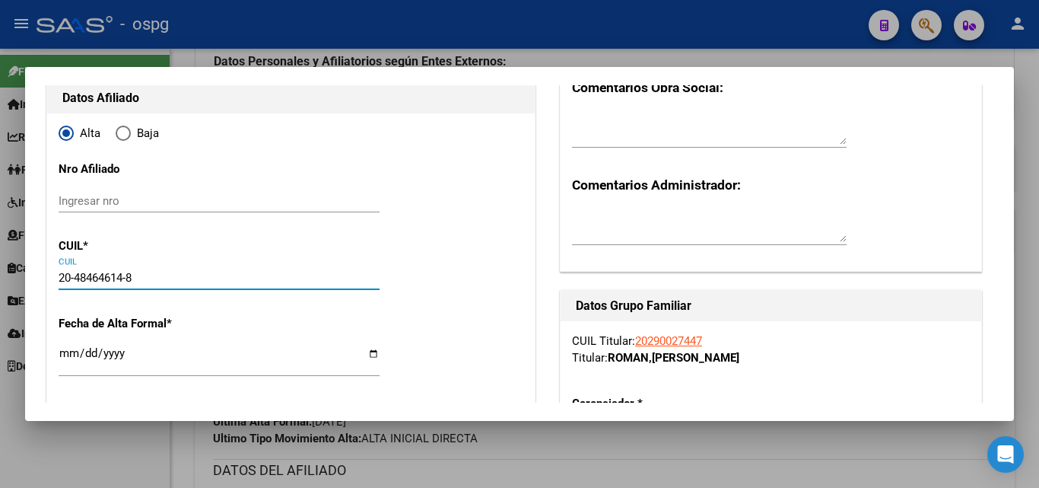
type input "48464614"
type input "[PERSON_NAME]"
type input "[DATE]"
type input "[PERSON_NAME]"
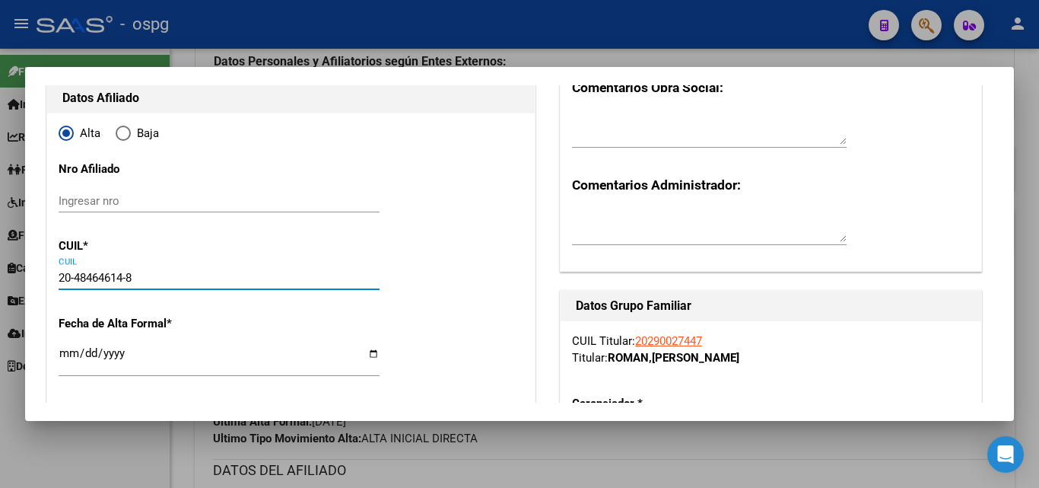
type input "3955"
type input "20-48464614-8"
click at [67, 350] on input "Ingresar fecha" at bounding box center [219, 359] width 321 height 24
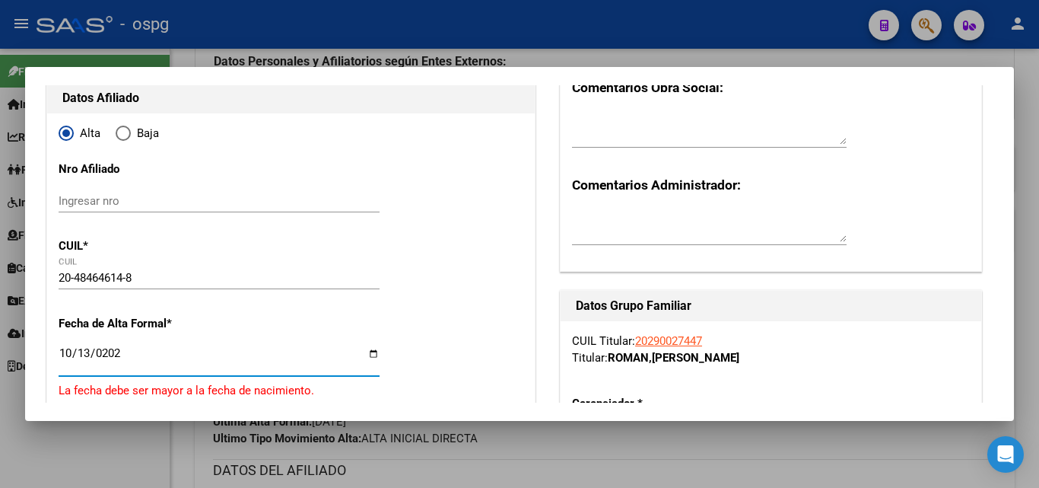
type input "[DATE]"
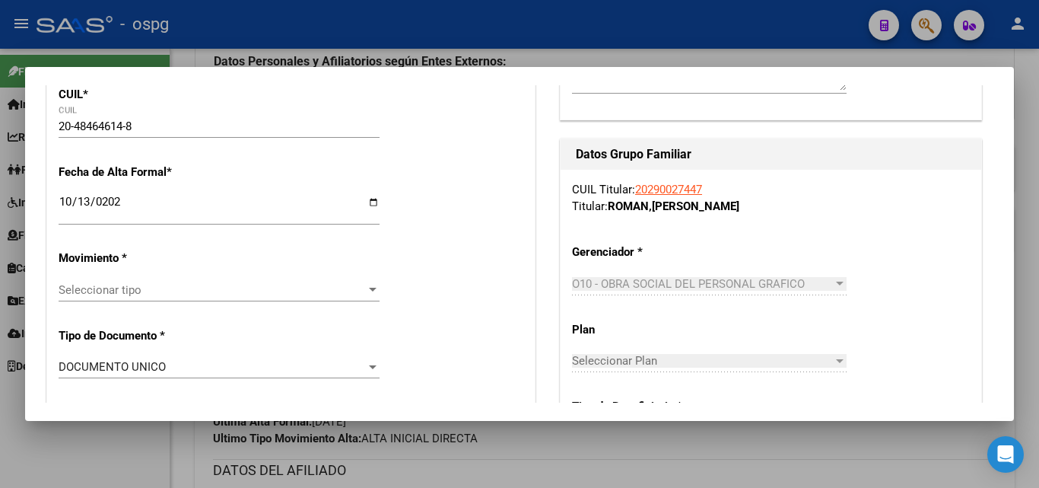
scroll to position [327, 0]
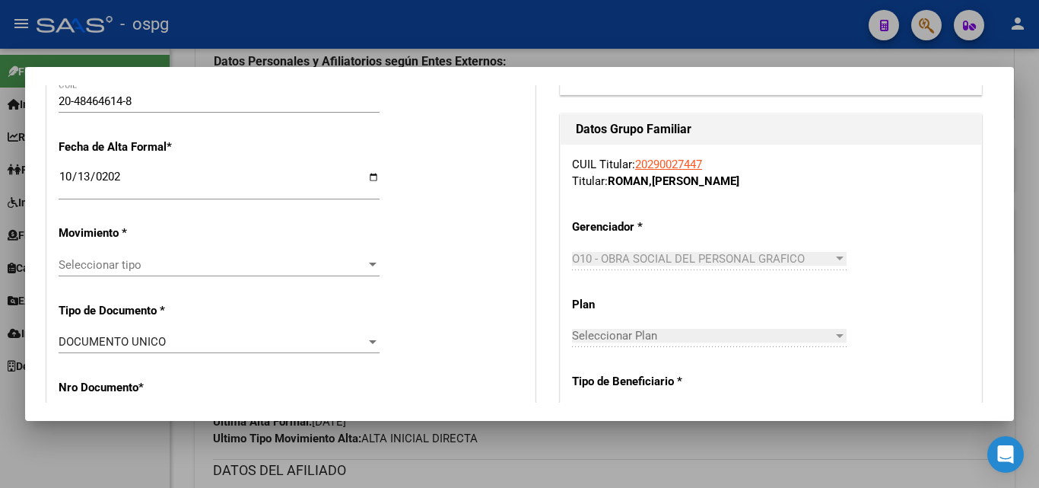
click at [366, 262] on div at bounding box center [373, 265] width 14 height 12
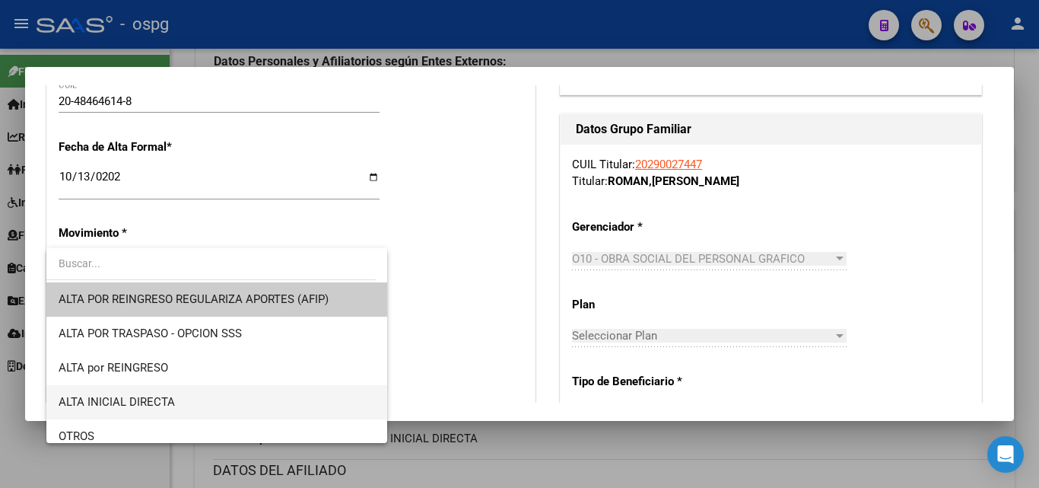
click at [118, 395] on span "ALTA INICIAL DIRECTA" at bounding box center [117, 402] width 116 height 14
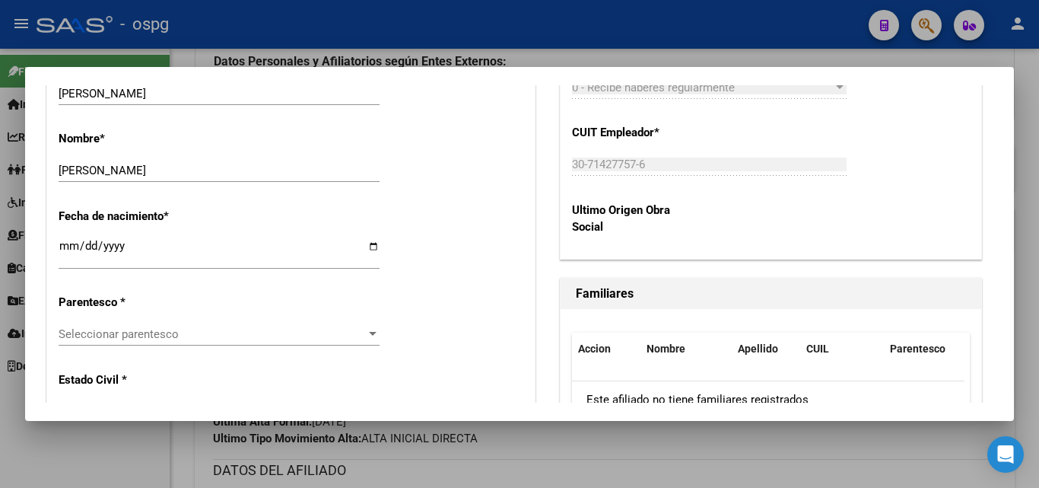
scroll to position [736, 0]
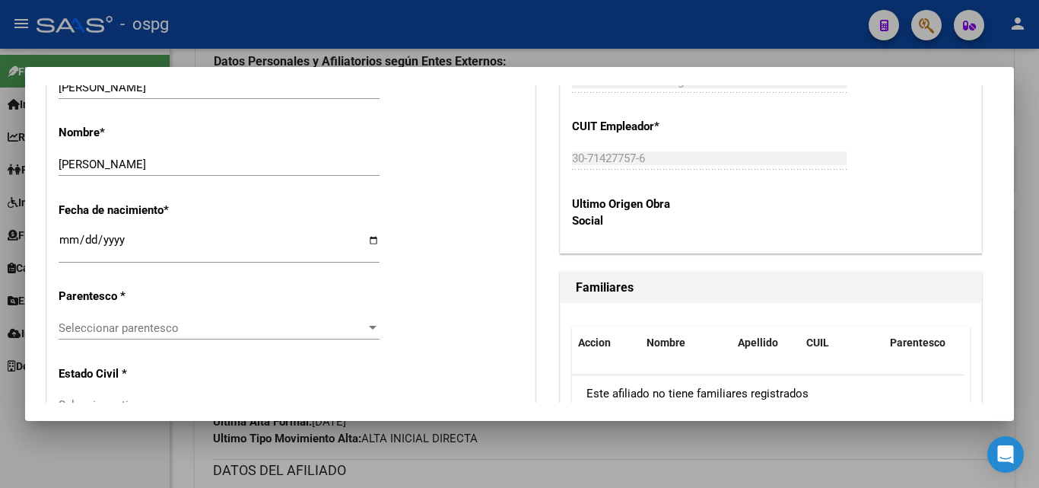
click at [366, 325] on div at bounding box center [373, 328] width 14 height 12
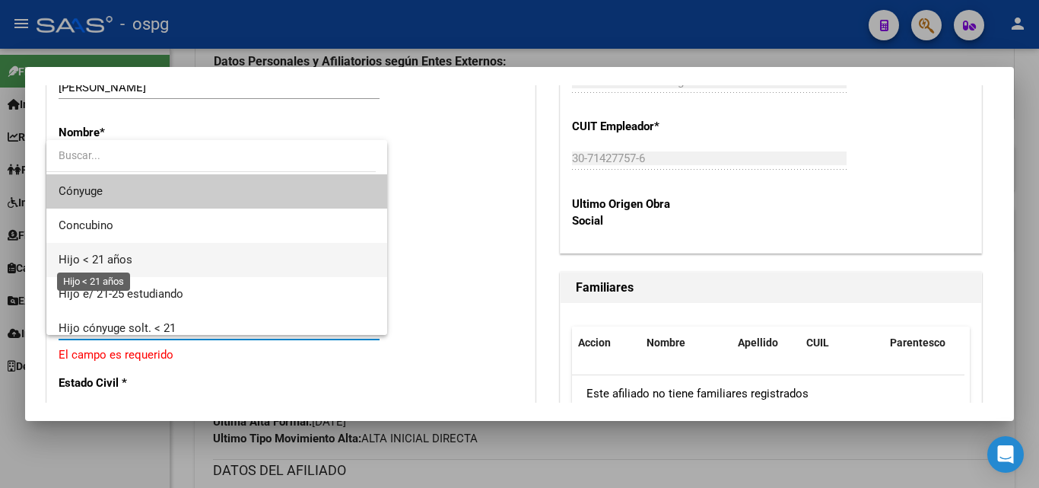
click at [98, 262] on span "Hijo < 21 años" at bounding box center [96, 260] width 74 height 14
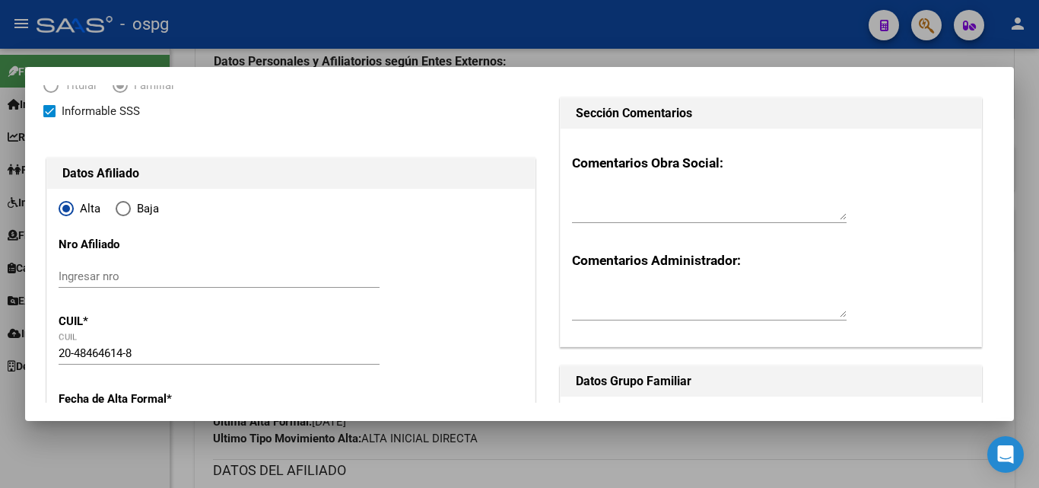
scroll to position [0, 0]
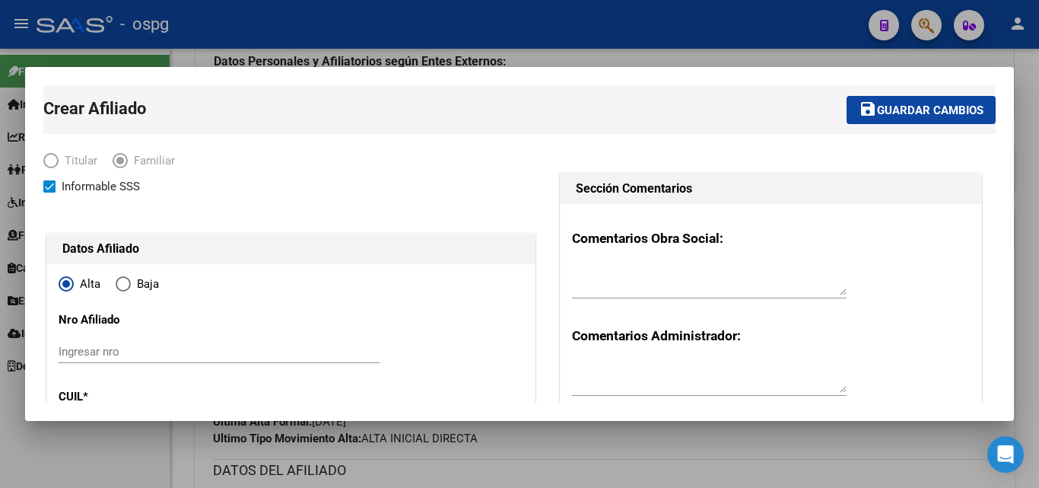
click at [895, 105] on span "Guardar cambios" at bounding box center [930, 110] width 107 height 14
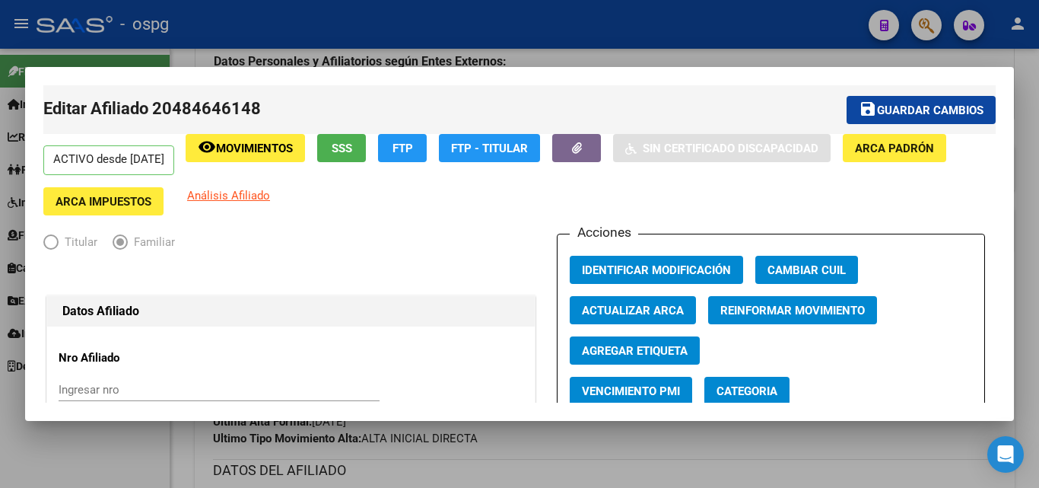
click at [678, 450] on div at bounding box center [519, 244] width 1039 height 488
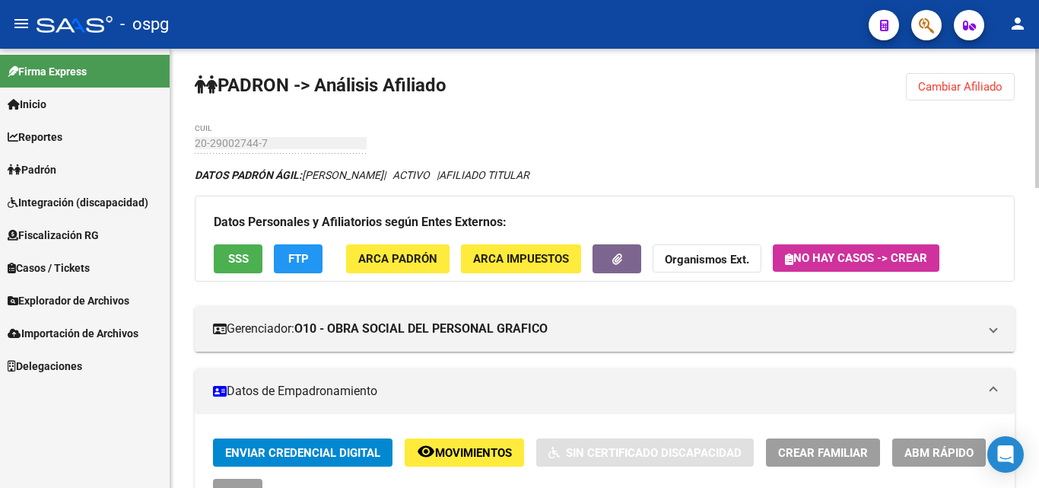
click at [1038, 33] on div "menu - ospg person Firma Express Inicio Calendario SSS Instructivos Contacto OS…" at bounding box center [519, 244] width 1039 height 488
click at [965, 82] on span "Cambiar Afiliado" at bounding box center [960, 87] width 84 height 14
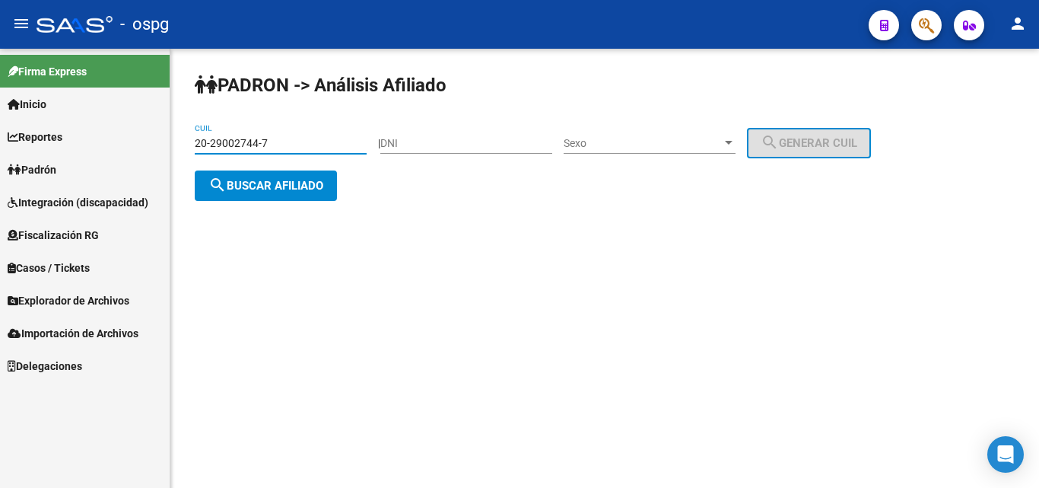
drag, startPoint x: 295, startPoint y: 144, endPoint x: 40, endPoint y: 143, distance: 255.6
click at [59, 143] on mat-sidenav-container "Firma Express Inicio Calendario SSS Instructivos Contacto OS Reportes Ingresos …" at bounding box center [519, 268] width 1039 height 439
type input "23-94640711-9"
click at [266, 185] on span "search Buscar afiliado" at bounding box center [265, 186] width 115 height 14
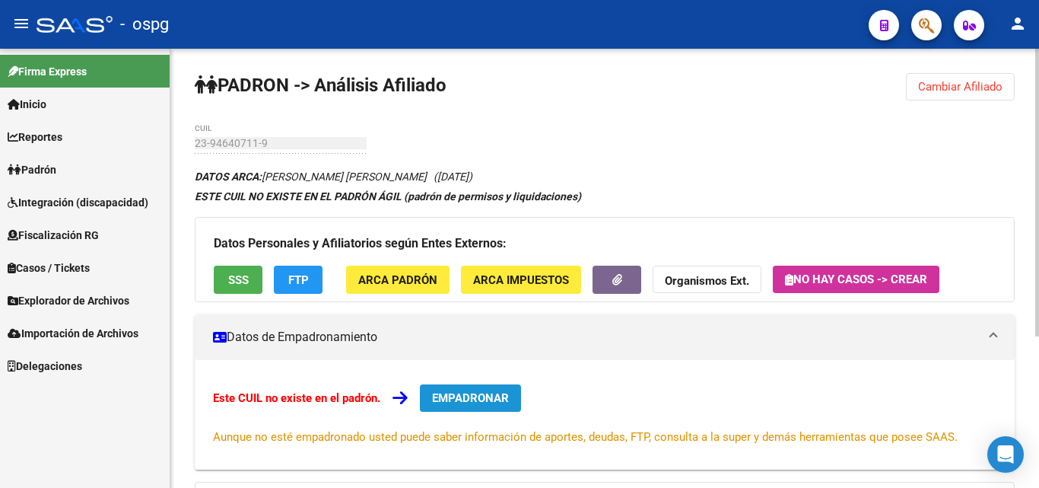
click at [491, 398] on span "EMPADRONAR" at bounding box center [470, 398] width 77 height 14
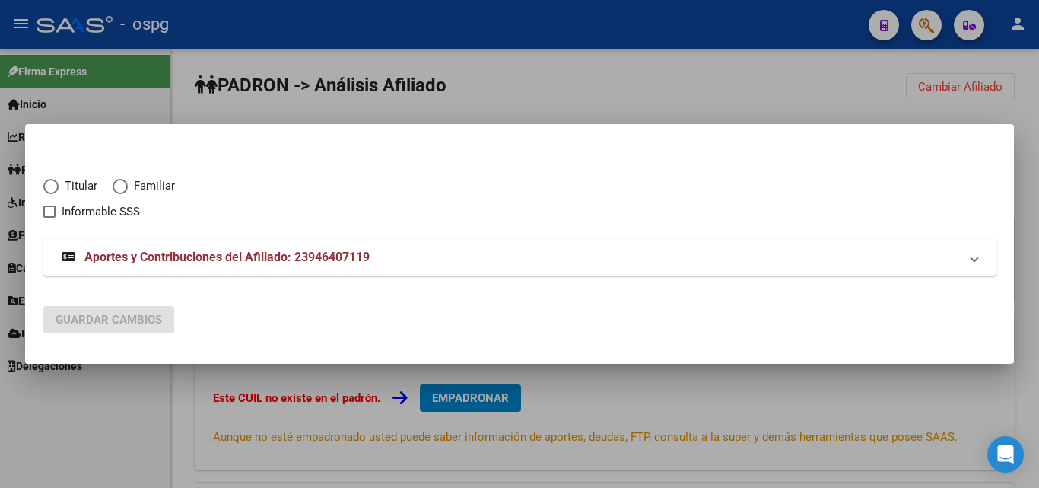
click at [50, 187] on span "Elija una opción" at bounding box center [50, 186] width 15 height 15
click at [50, 187] on input "Titular" at bounding box center [50, 186] width 15 height 15
radio input "true"
checkbox input "true"
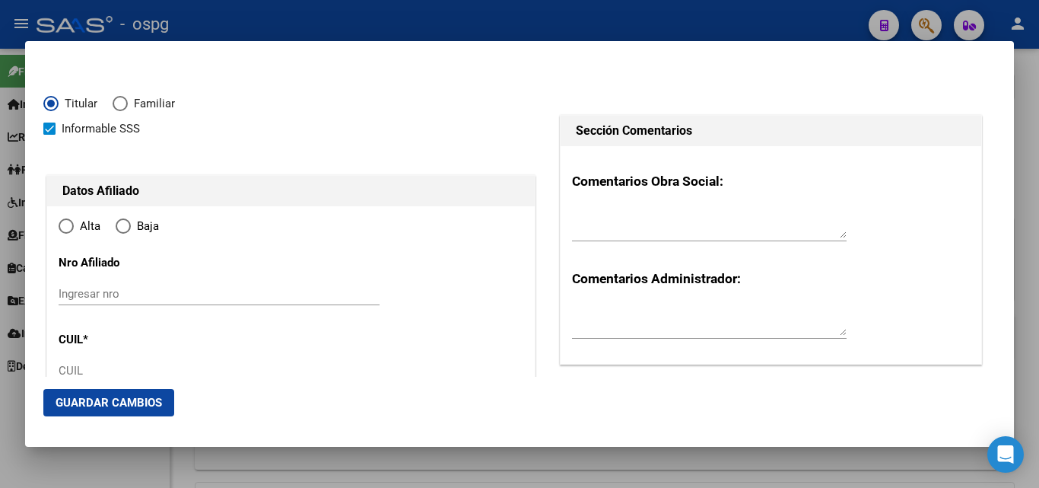
type input "23-94640711-9"
type input "94640711"
type input "[PERSON_NAME]"
type input "[DATE]"
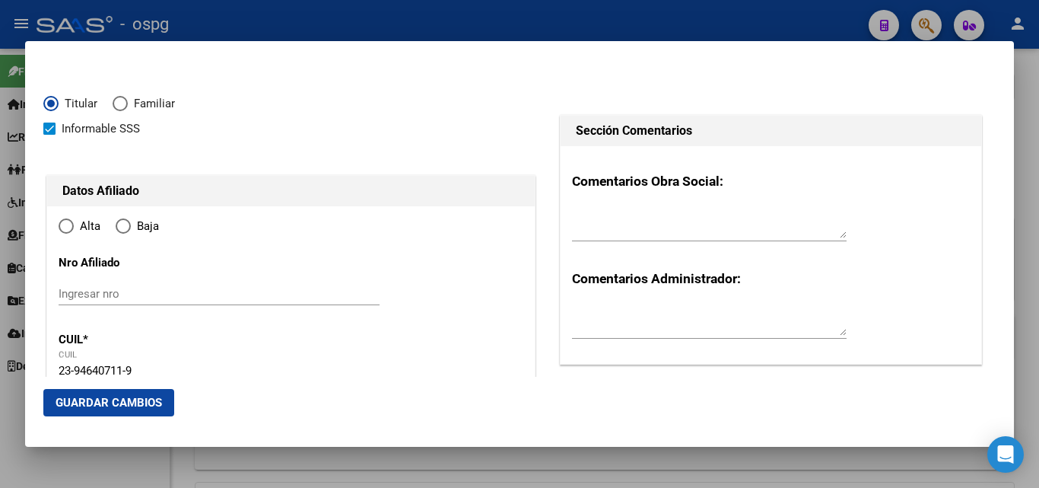
type input "[PERSON_NAME]"
type input "1759"
type input "LAFLLETTE"
type input "6632"
type input "0"
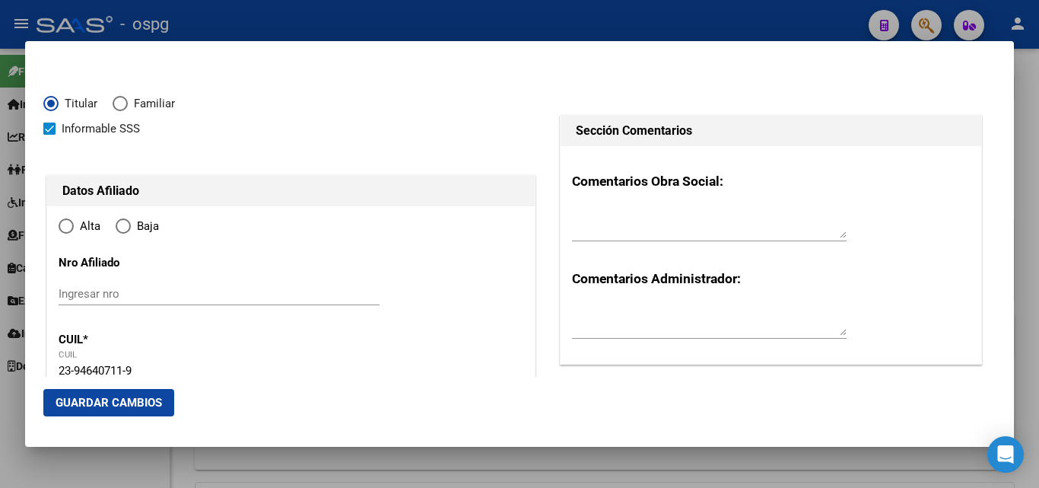
type input "[PERSON_NAME]"
radio input "true"
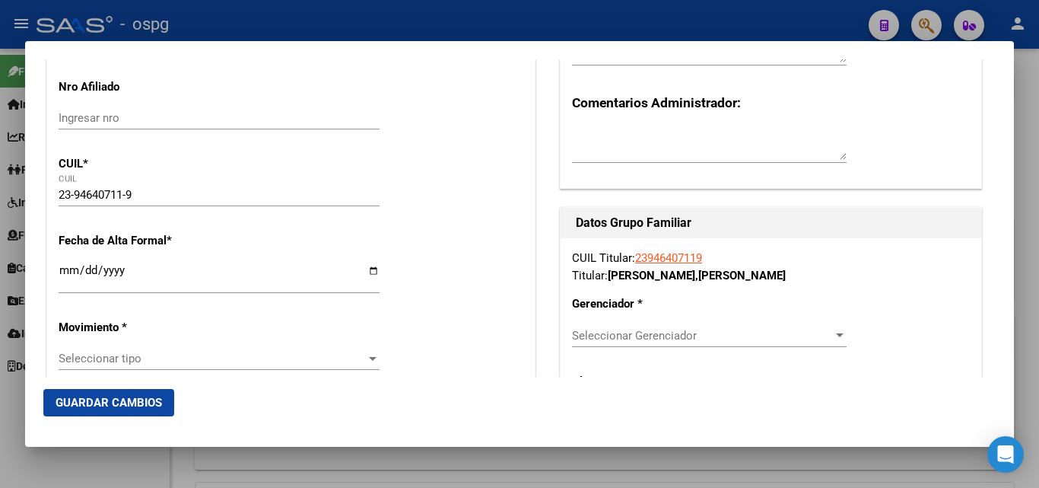
scroll to position [195, 0]
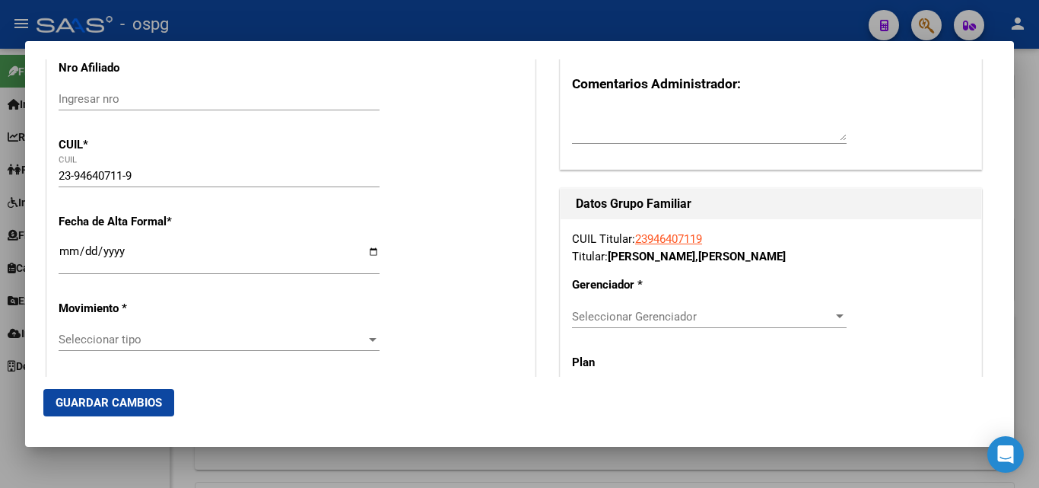
click at [61, 243] on div "Ingresar fecha" at bounding box center [219, 258] width 321 height 33
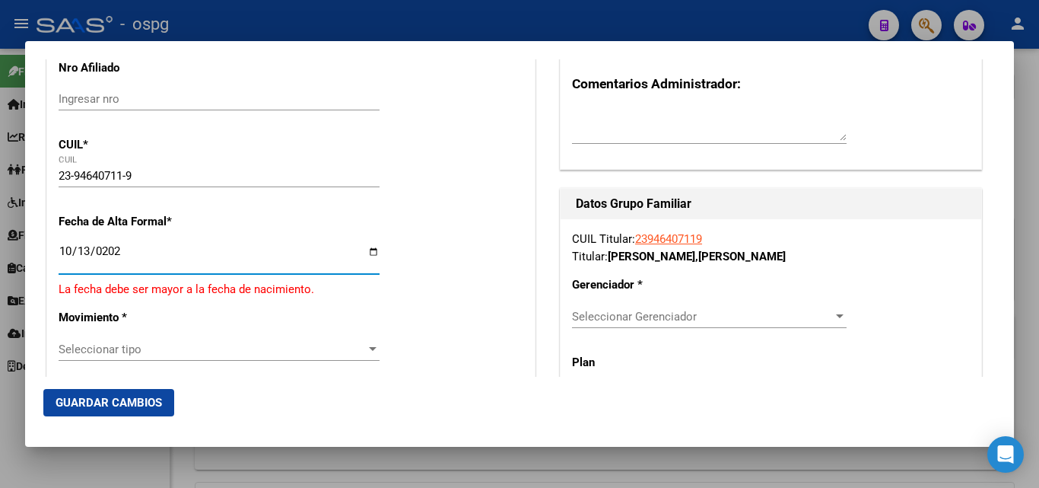
type input "[DATE]"
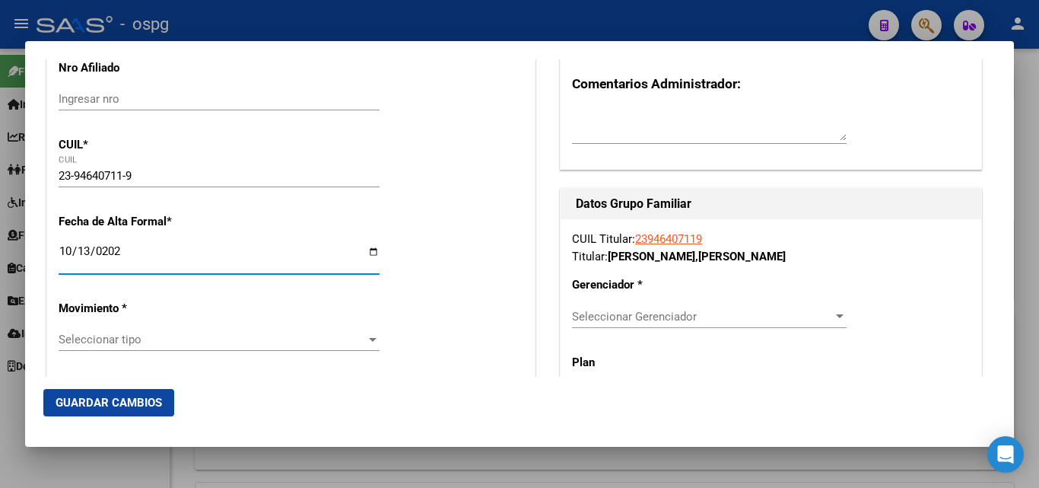
click at [368, 342] on div at bounding box center [373, 339] width 14 height 12
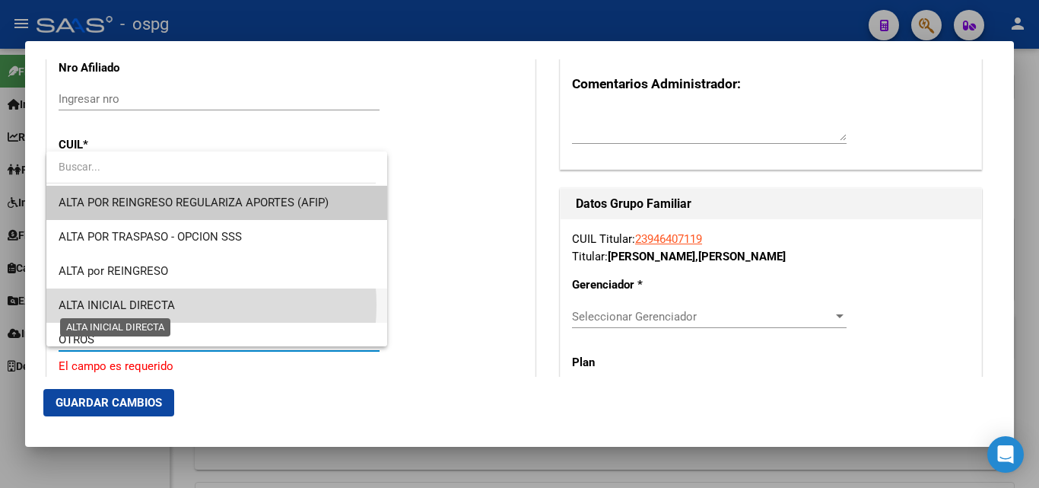
click at [164, 305] on span "ALTA INICIAL DIRECTA" at bounding box center [117, 305] width 116 height 14
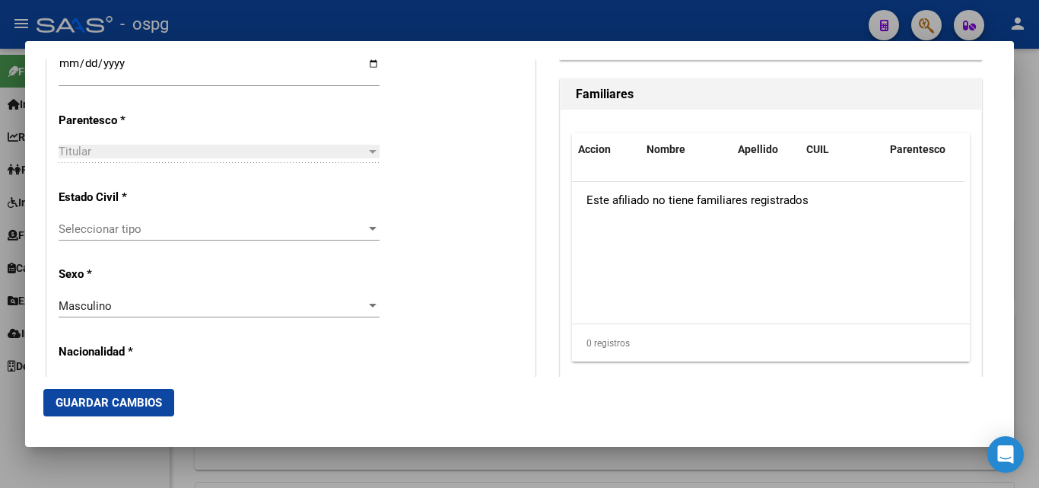
scroll to position [848, 0]
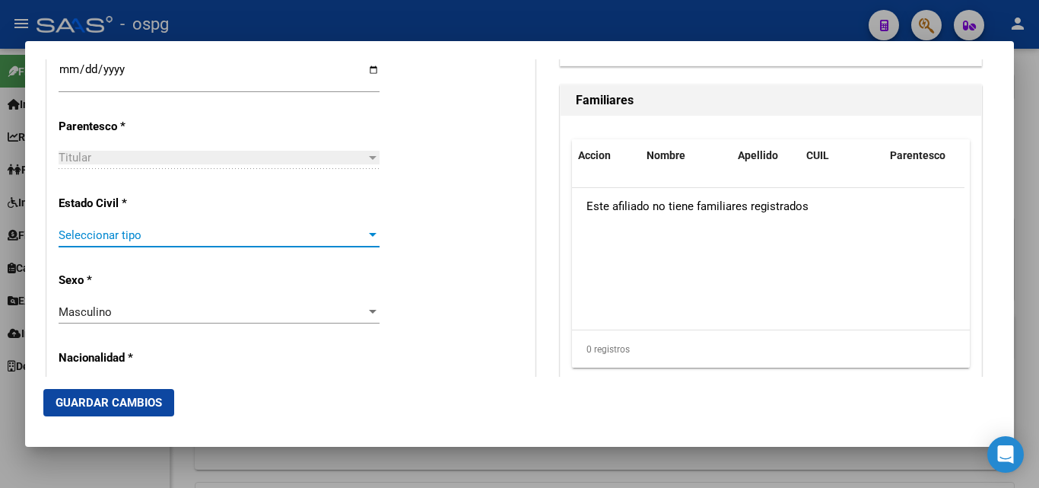
click at [373, 236] on div at bounding box center [373, 235] width 14 height 12
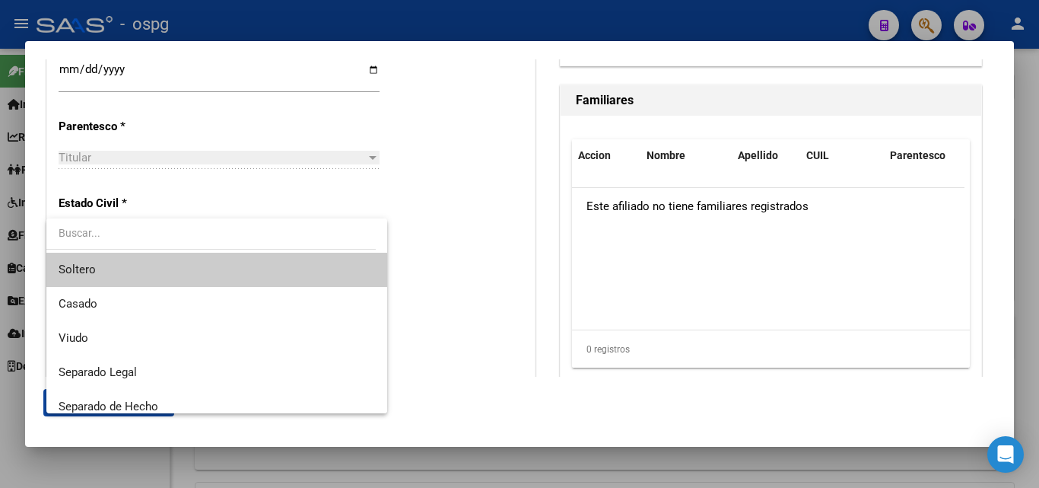
click at [129, 273] on span "Soltero" at bounding box center [217, 270] width 316 height 34
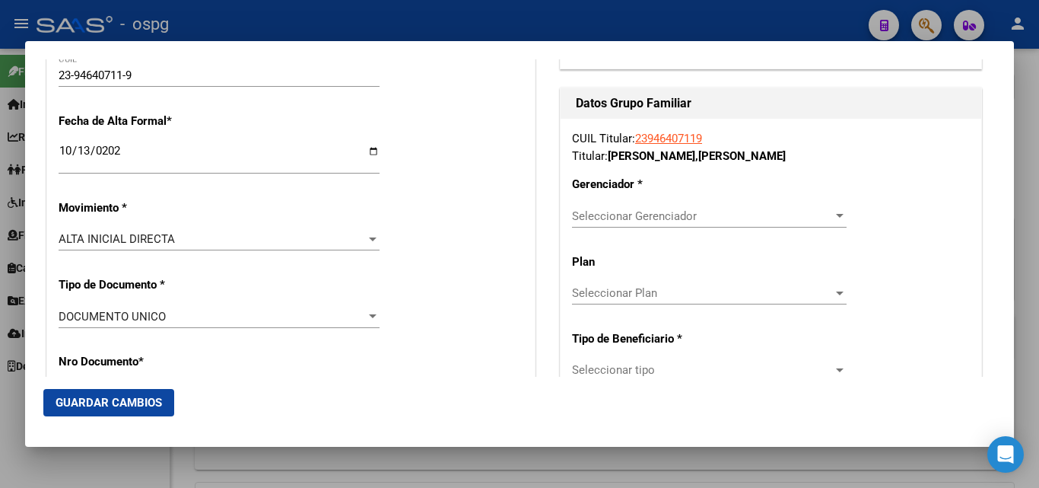
scroll to position [326, 0]
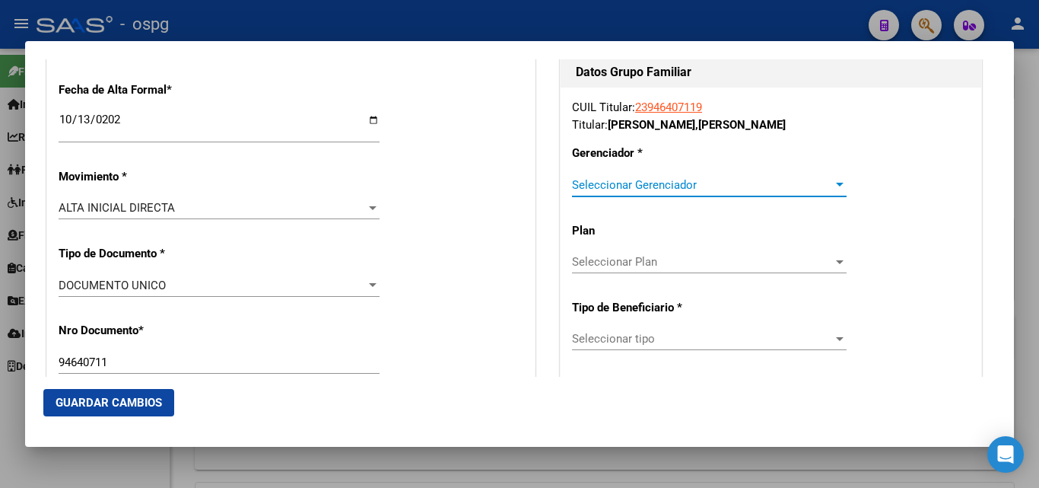
click at [836, 185] on div at bounding box center [840, 185] width 8 height 4
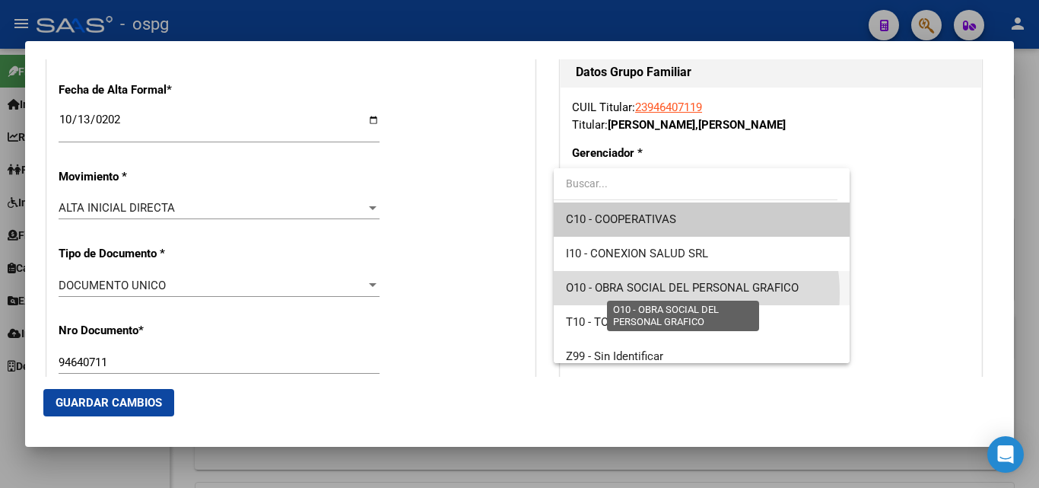
click at [654, 294] on span "O10 - OBRA SOCIAL DEL PERSONAL GRAFICO" at bounding box center [682, 288] width 233 height 14
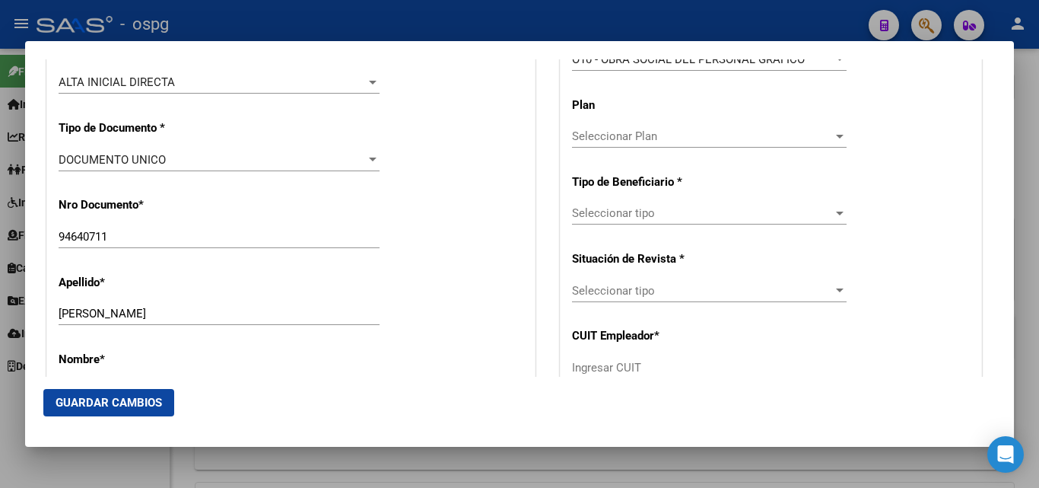
scroll to position [459, 0]
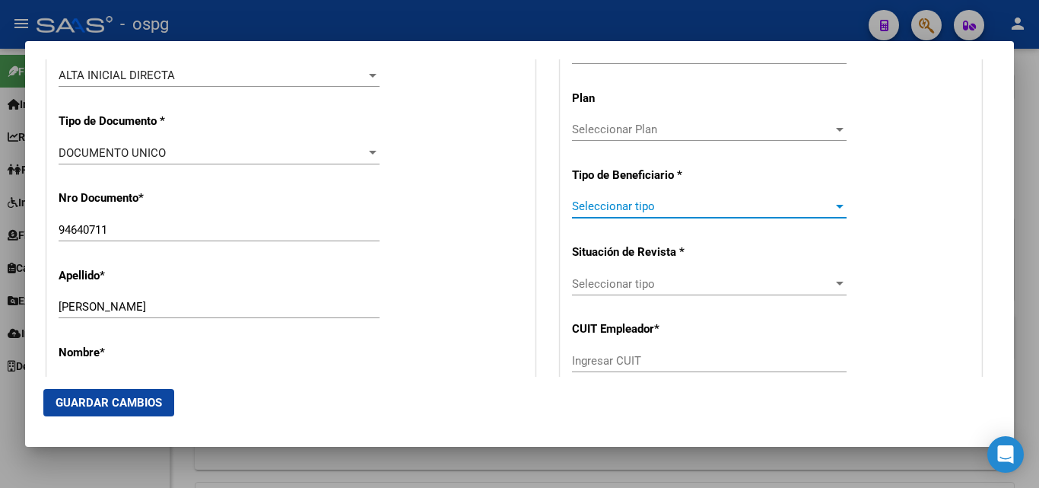
click at [833, 208] on div at bounding box center [840, 206] width 14 height 12
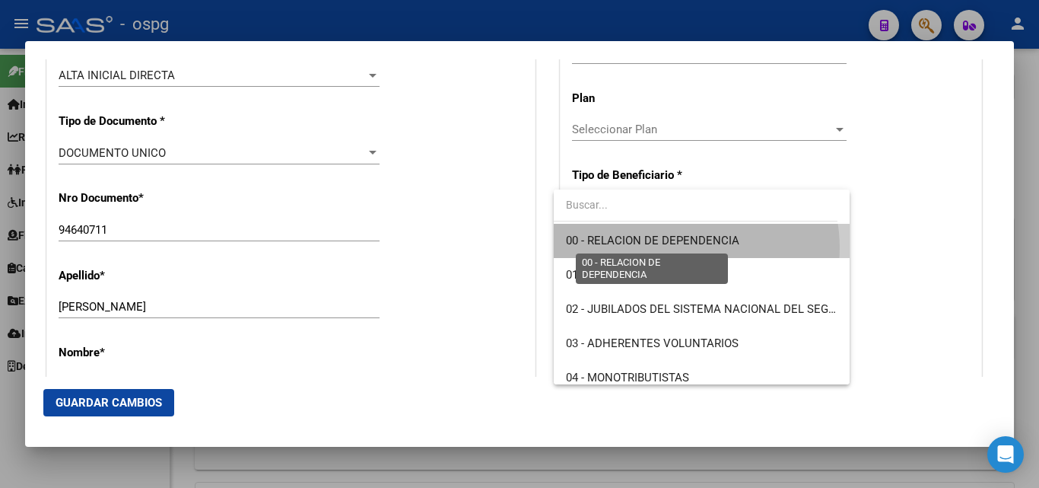
click at [688, 247] on span "00 - RELACION DE DEPENDENCIA" at bounding box center [652, 241] width 173 height 14
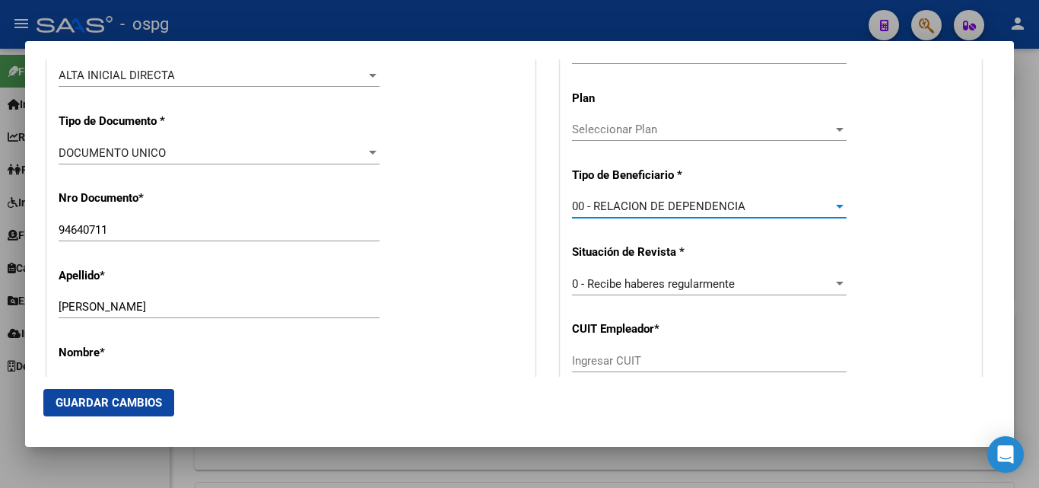
type input "30-70717404-4"
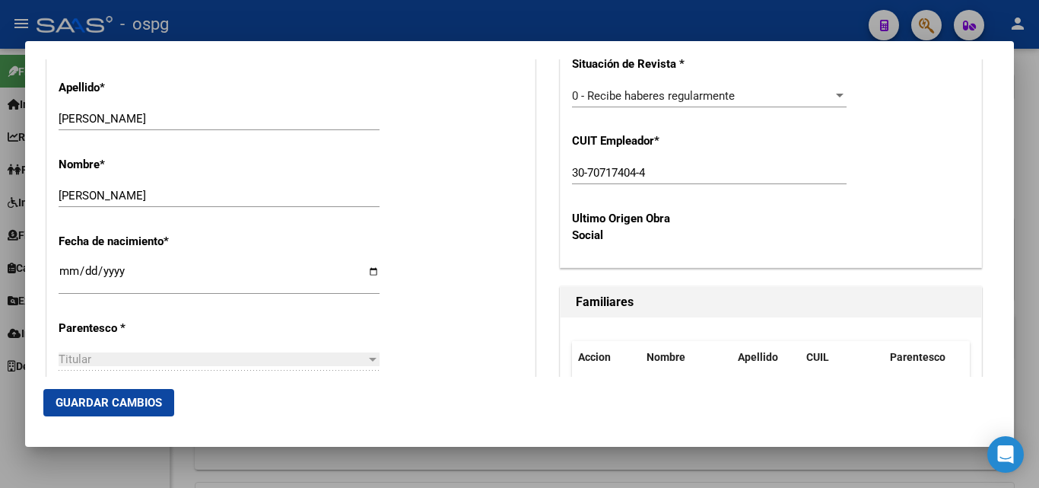
scroll to position [660, 0]
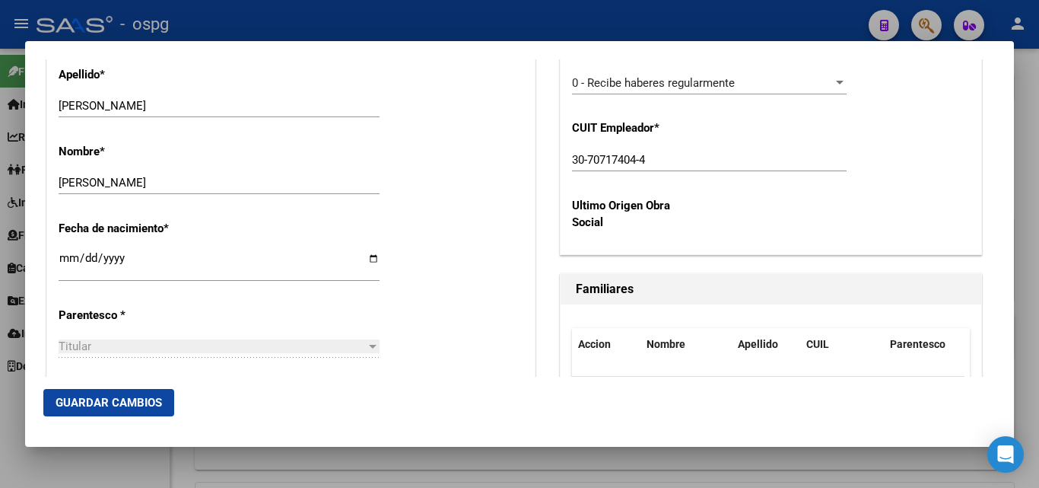
click at [129, 411] on button "Guardar Cambios" at bounding box center [108, 402] width 131 height 27
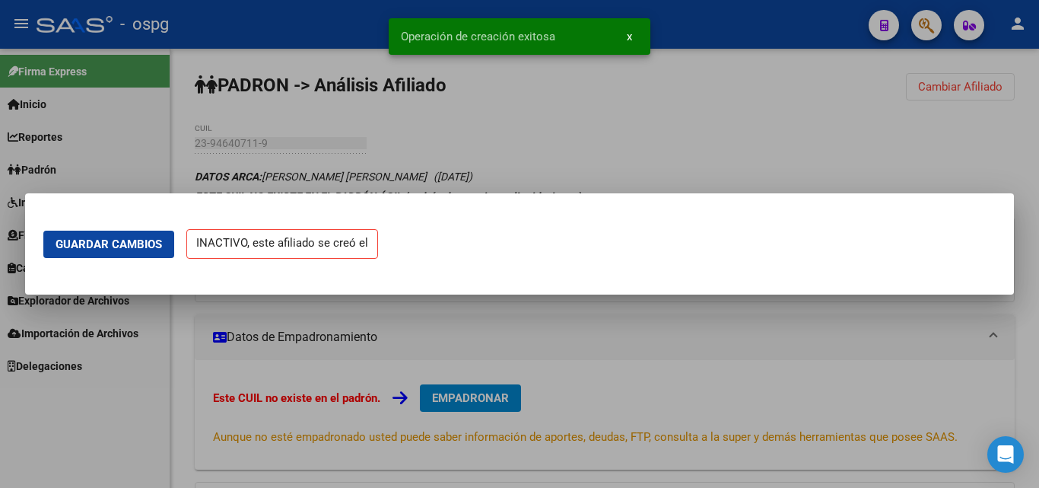
scroll to position [0, 0]
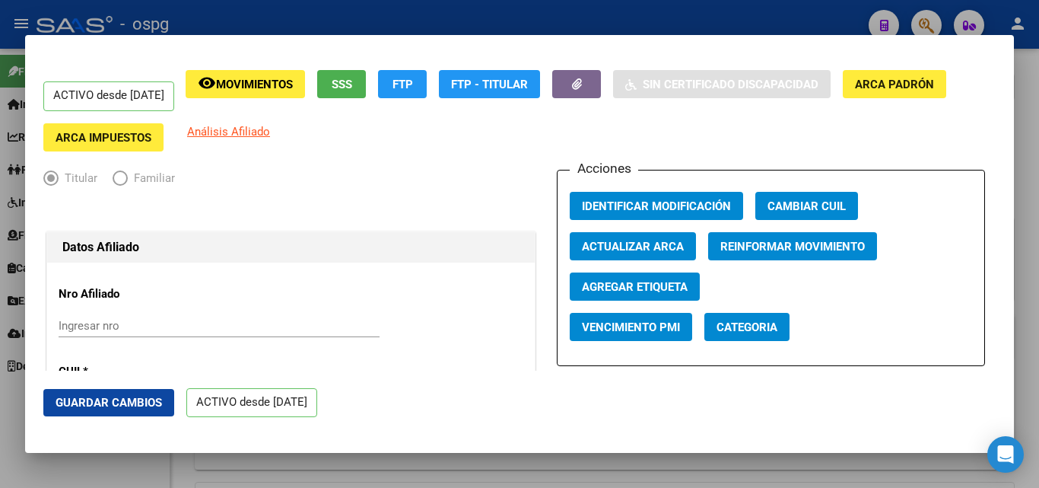
click at [1021, 121] on div at bounding box center [519, 244] width 1039 height 488
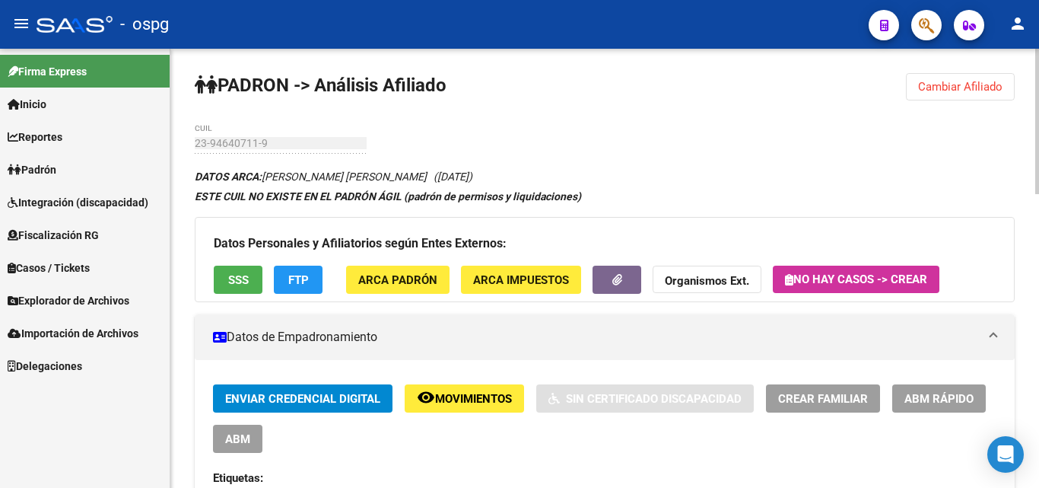
click at [945, 88] on span "Cambiar Afiliado" at bounding box center [960, 87] width 84 height 14
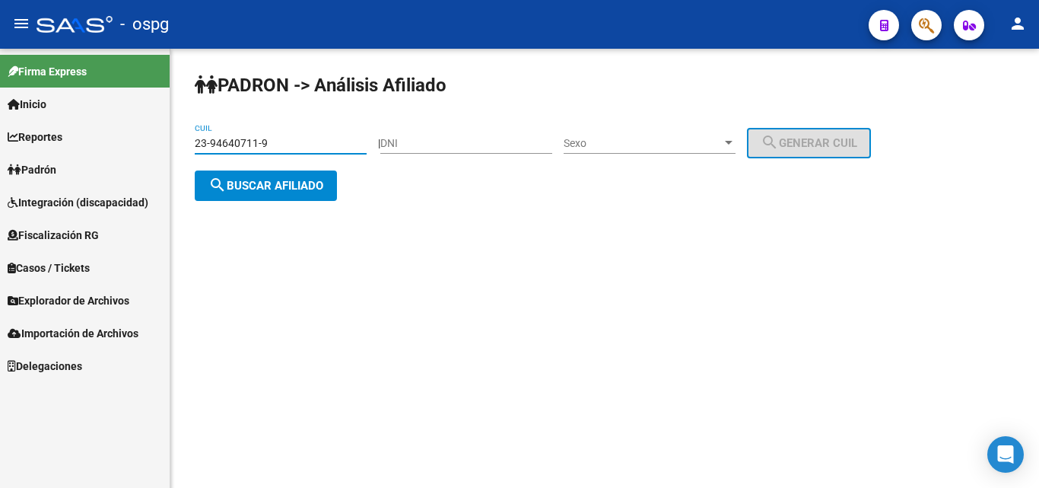
drag, startPoint x: 292, startPoint y: 144, endPoint x: 85, endPoint y: 144, distance: 206.9
click at [95, 144] on mat-sidenav-container "Firma Express Inicio Calendario SSS Instructivos Contacto OS Reportes Ingresos …" at bounding box center [519, 268] width 1039 height 439
type input "27-13245671-8"
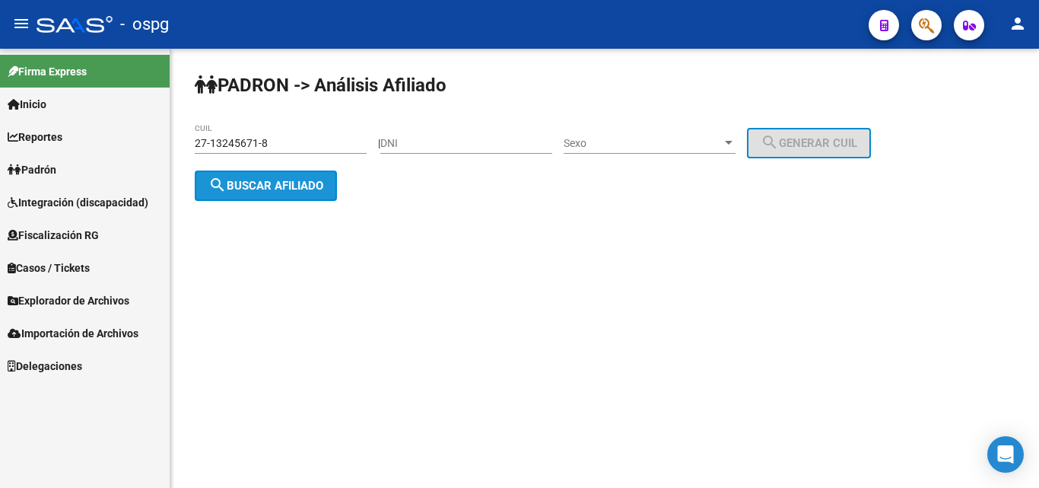
click at [276, 192] on button "search Buscar afiliado" at bounding box center [266, 185] width 142 height 30
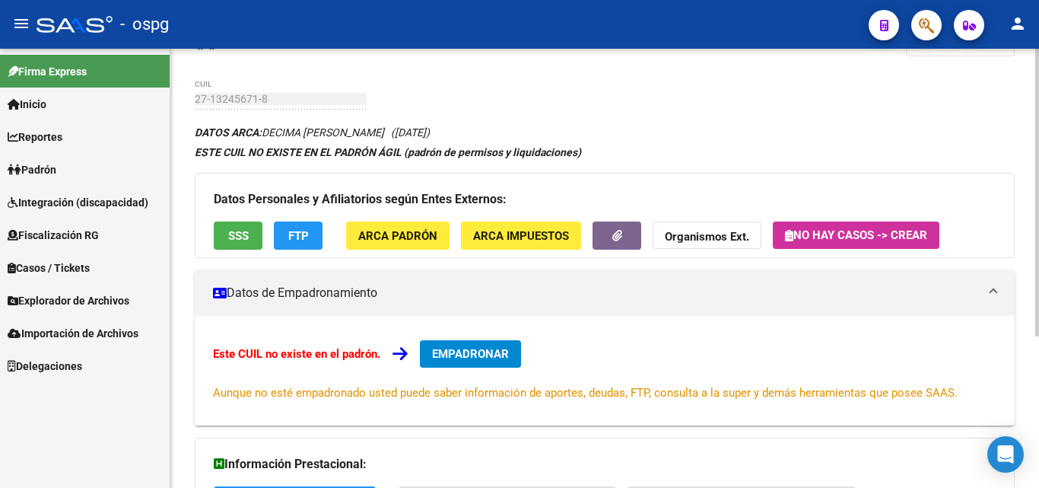
scroll to position [130, 0]
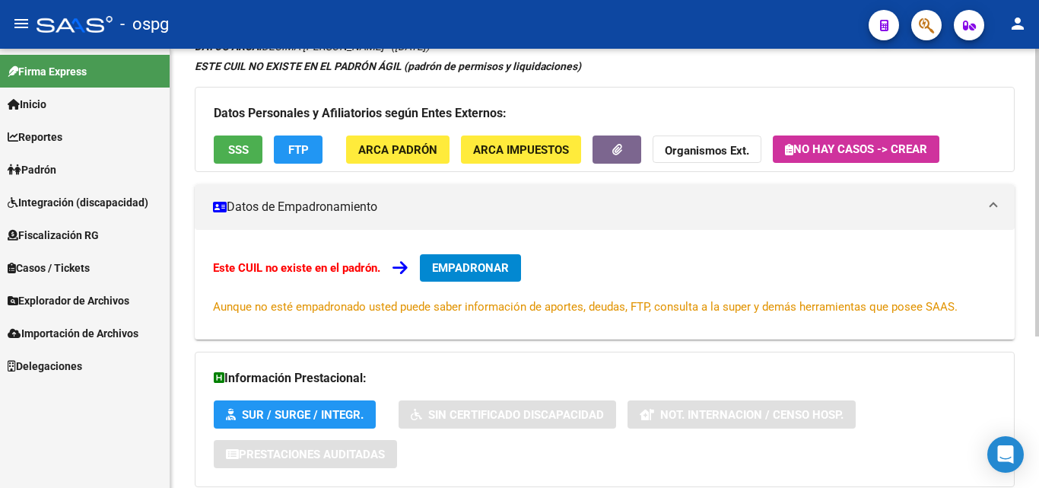
click at [802, 358] on div "DATOS ARCA: [PERSON_NAME] ([DATE]) ESTE CUIL NO EXISTE EN EL PADRÓN ÁGIL (padró…" at bounding box center [605, 294] width 820 height 515
